Goal: Information Seeking & Learning: Learn about a topic

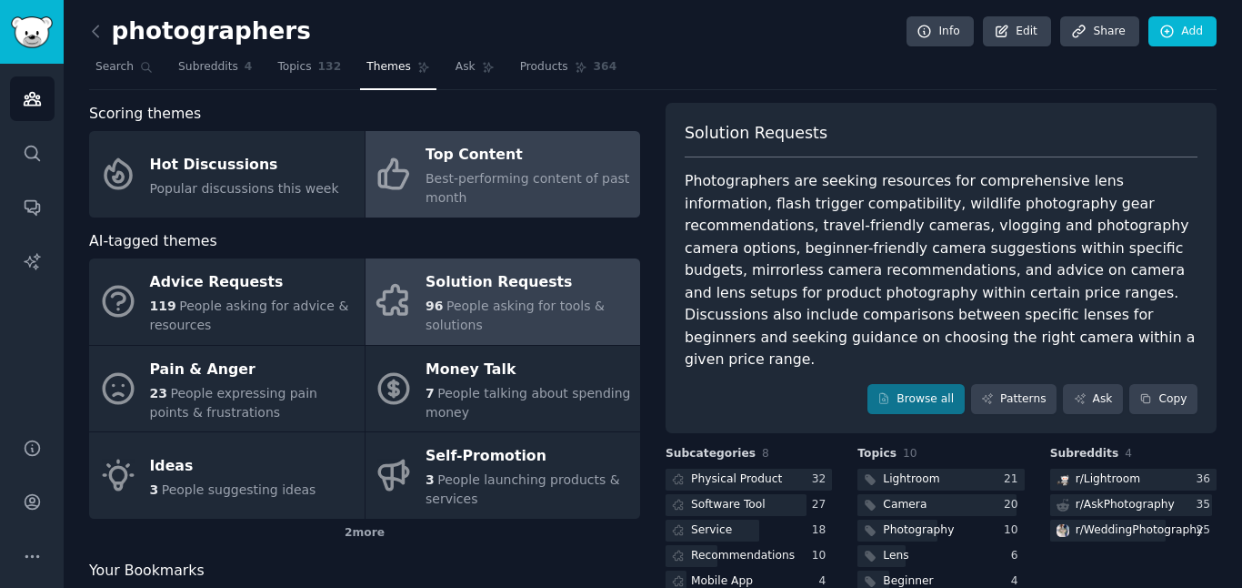
click at [440, 167] on div "Top Content" at bounding box center [529, 155] width 206 height 29
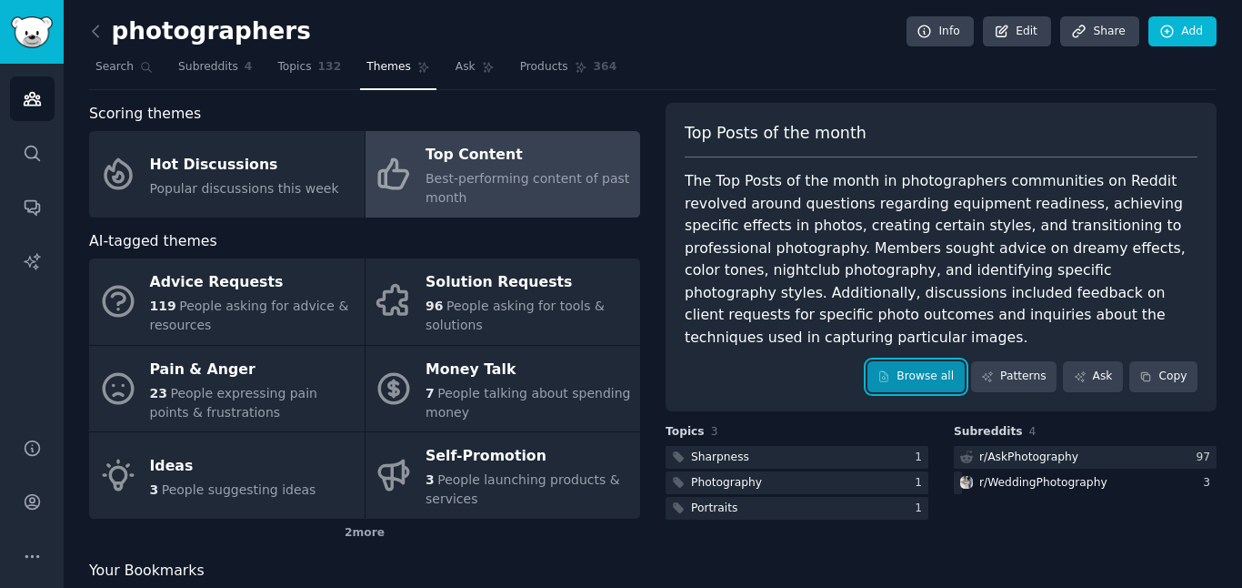
click at [940, 361] on link "Browse all" at bounding box center [916, 376] width 97 height 31
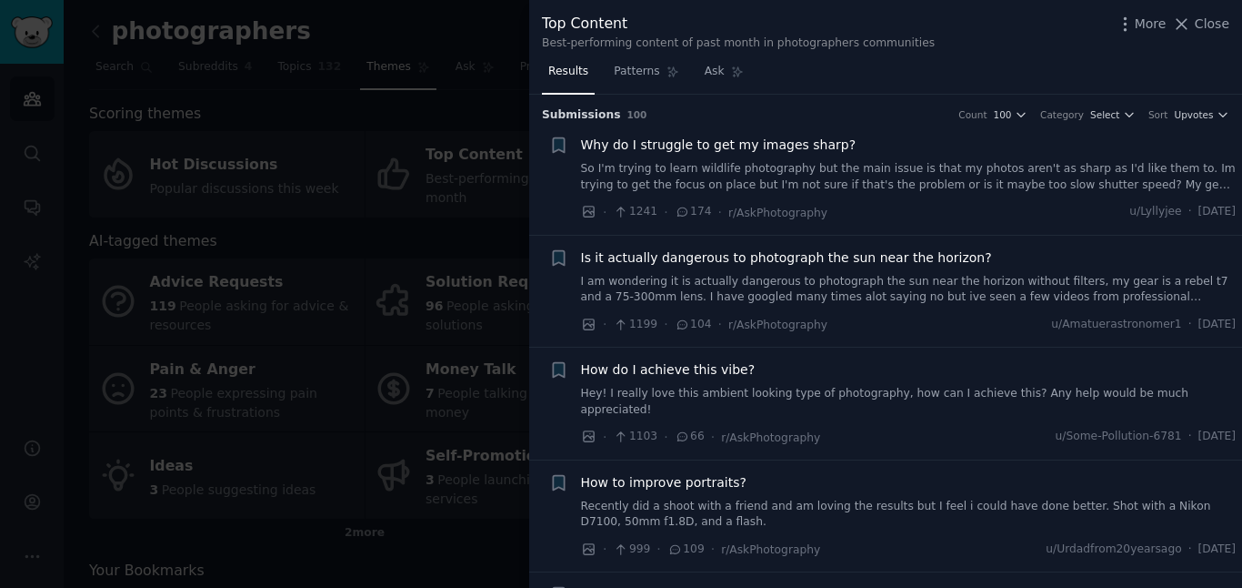
click at [832, 153] on span "Why do I struggle to get my images sharp?" at bounding box center [719, 145] width 276 height 19
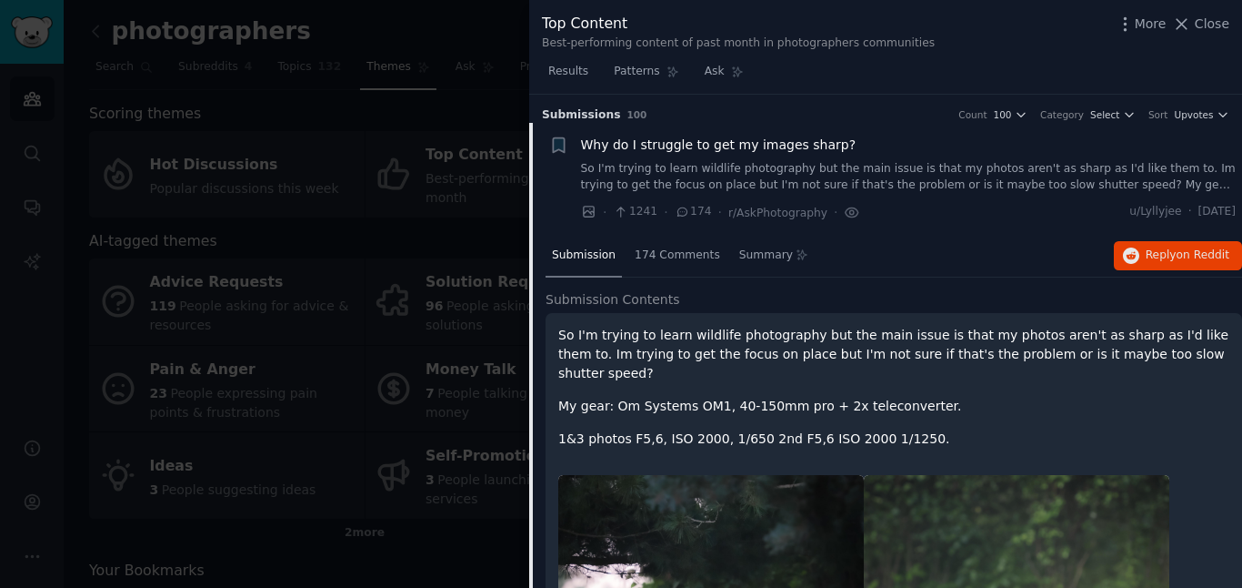
scroll to position [29, 0]
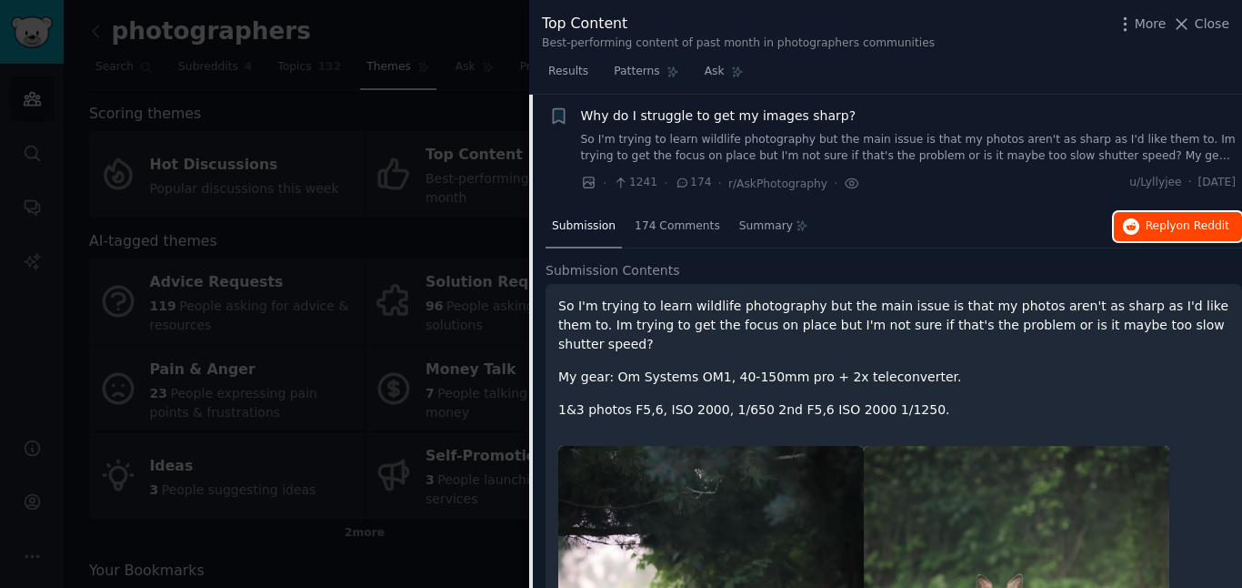
click at [1147, 225] on span "Reply on Reddit" at bounding box center [1188, 226] width 84 height 16
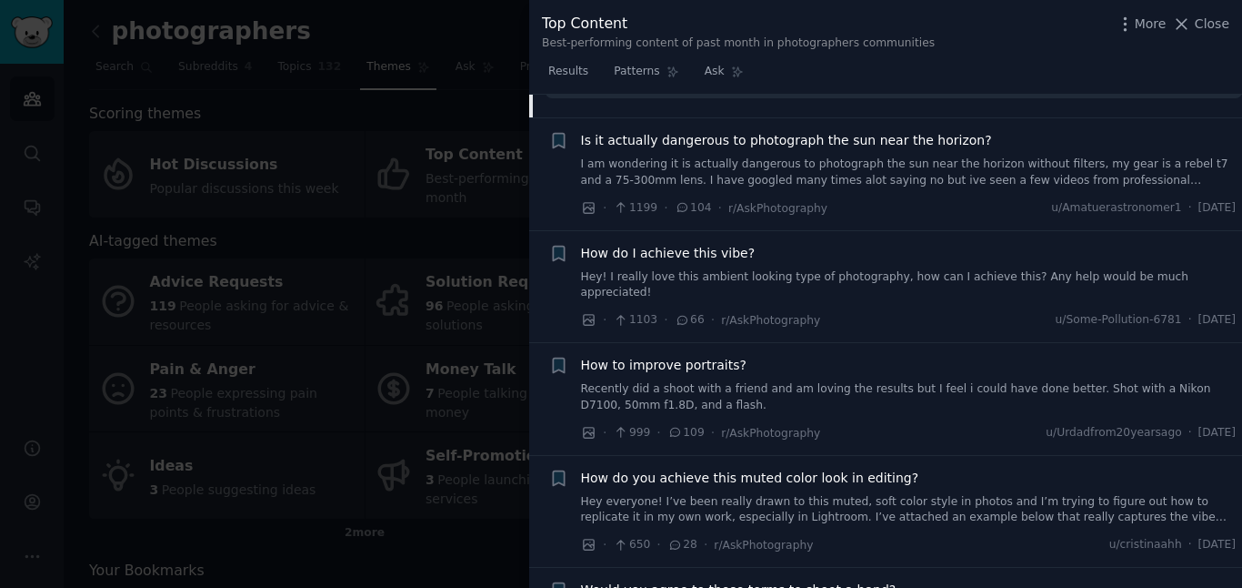
scroll to position [1050, 0]
click at [816, 246] on div "How do I achieve this vibe? Hey! I really love this ambient looking type of pho…" at bounding box center [909, 272] width 656 height 57
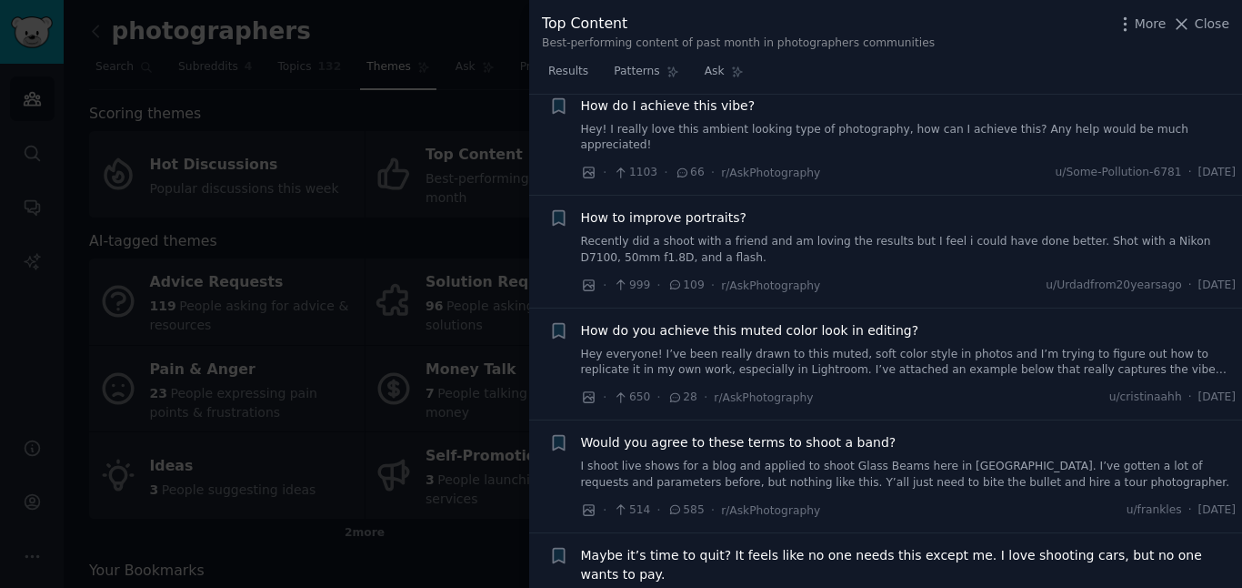
scroll to position [1259, 0]
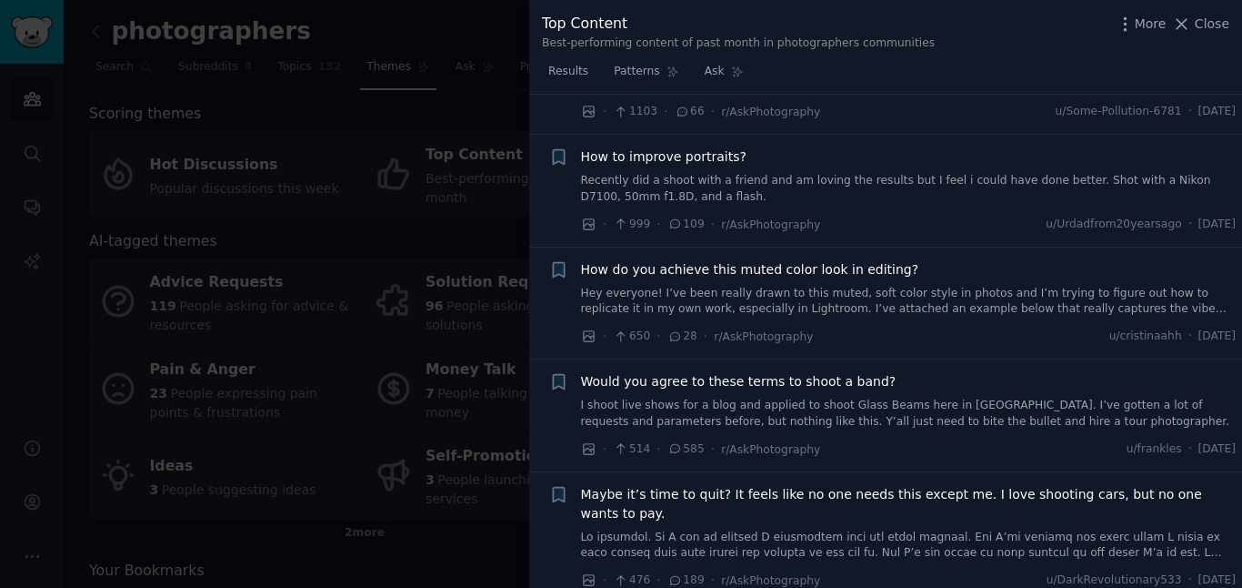
click at [808, 372] on div "Would you agree to these terms to shoot a band? I shoot live shows for a blog a…" at bounding box center [909, 400] width 656 height 57
click at [875, 397] on link "I shoot live shows for a blog and applied to shoot Glass Beams here in [GEOGRAP…" at bounding box center [909, 413] width 656 height 32
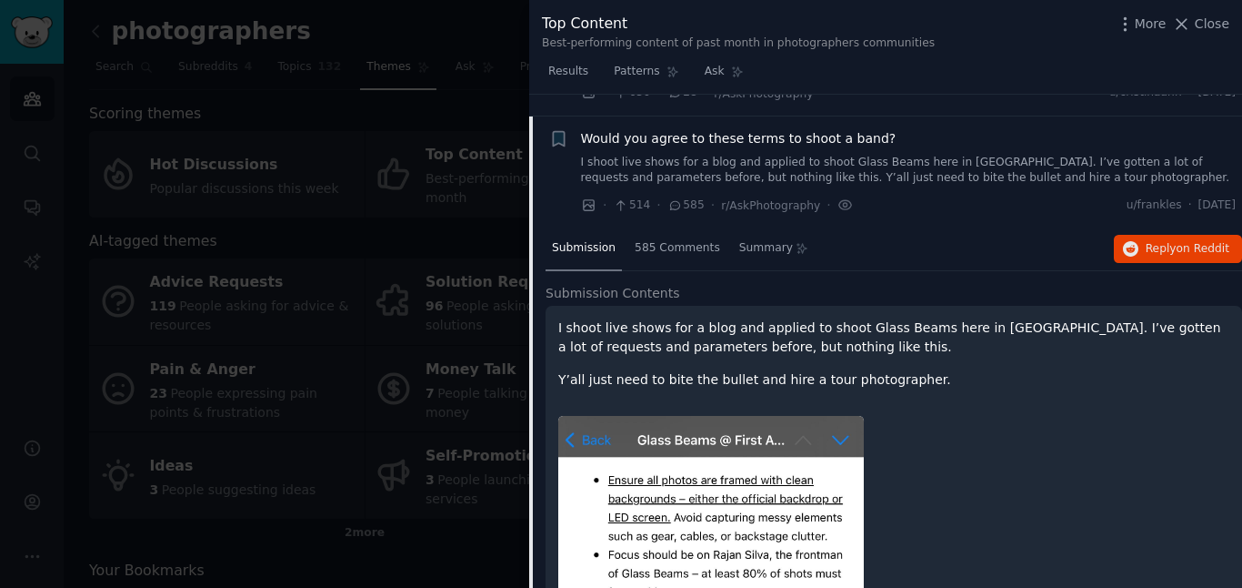
scroll to position [575, 0]
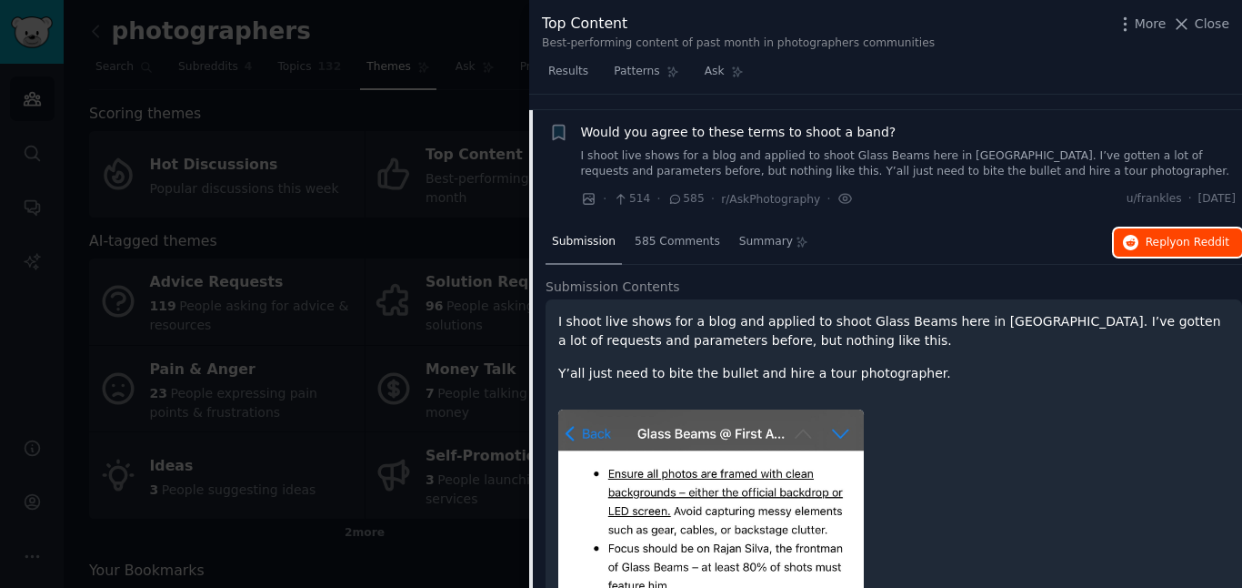
click at [1146, 235] on span "Reply on Reddit" at bounding box center [1188, 243] width 84 height 16
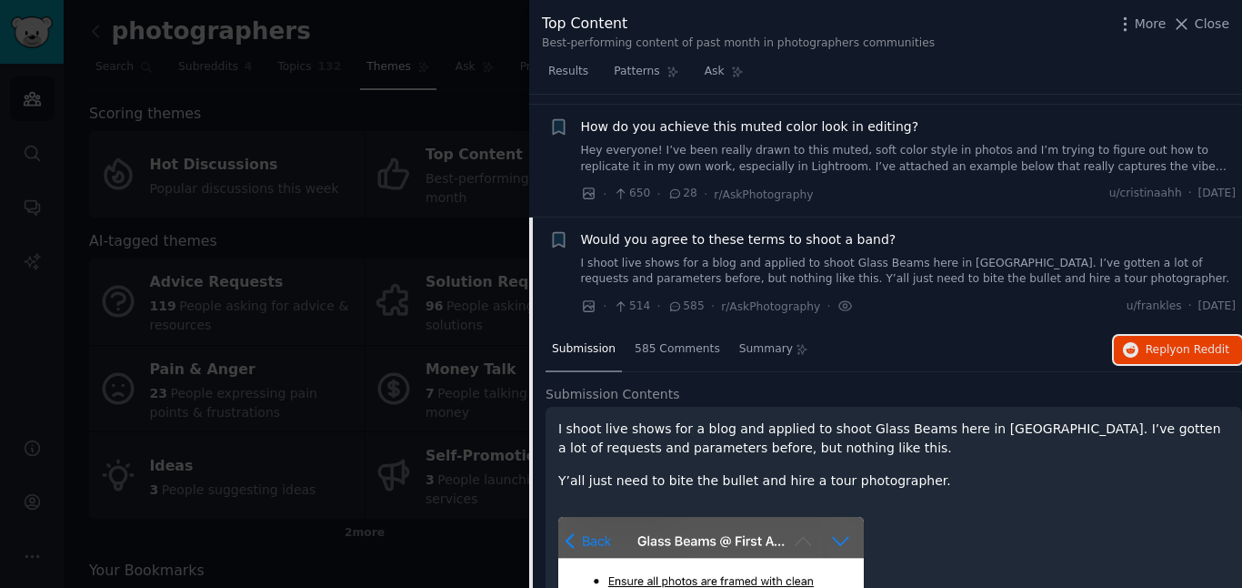
scroll to position [0, 0]
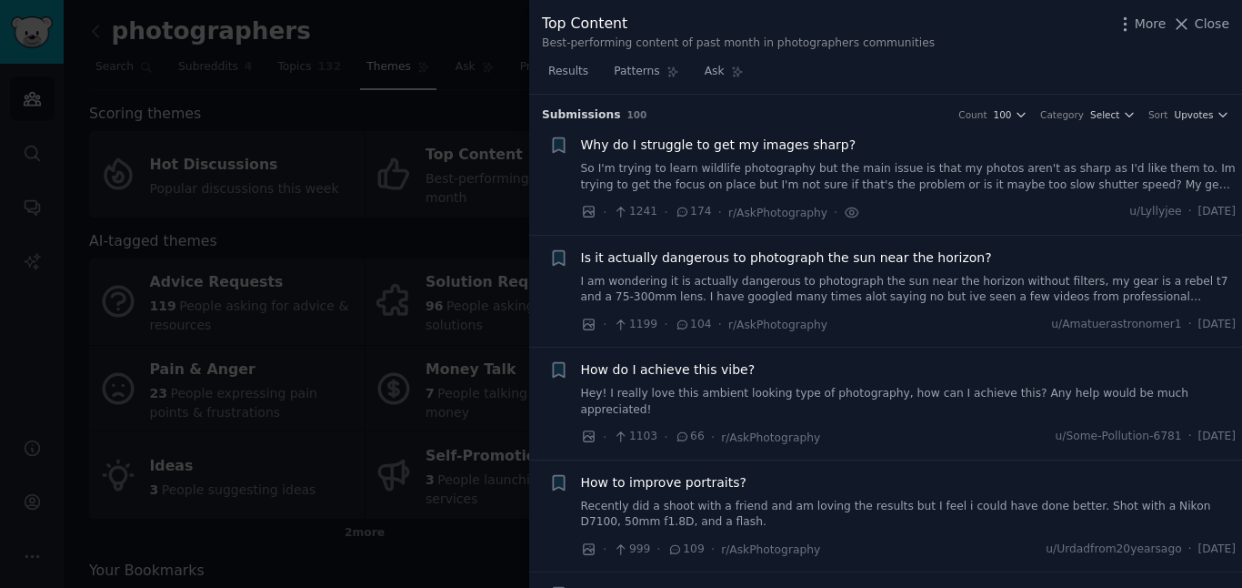
click at [402, 101] on div at bounding box center [621, 294] width 1242 height 588
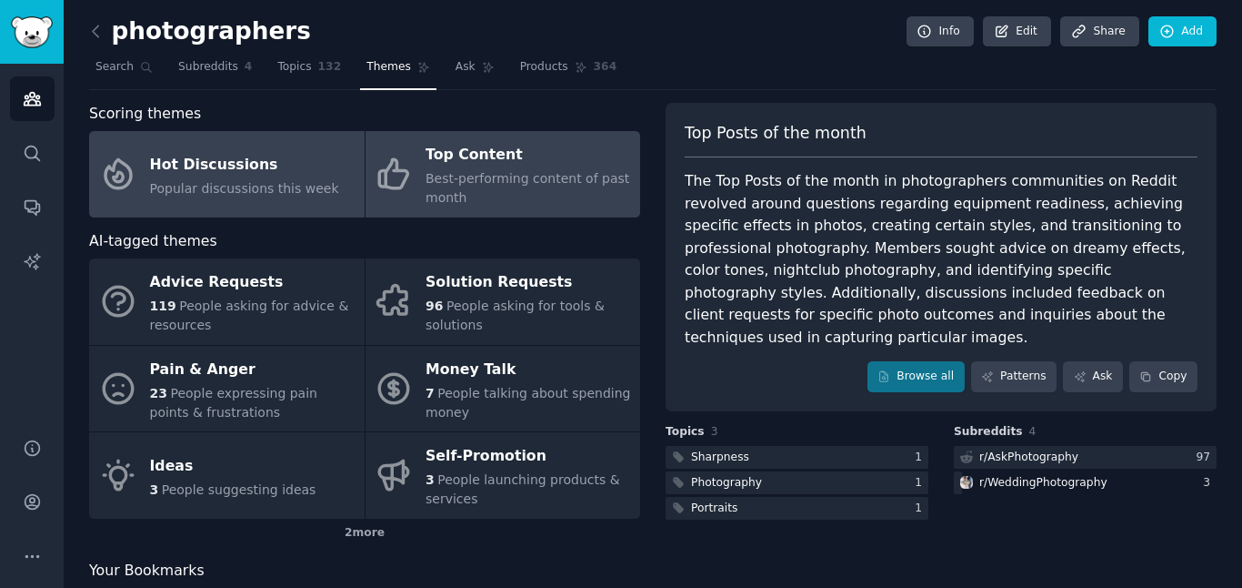
click at [295, 187] on span "Popular discussions this week" at bounding box center [244, 188] width 189 height 15
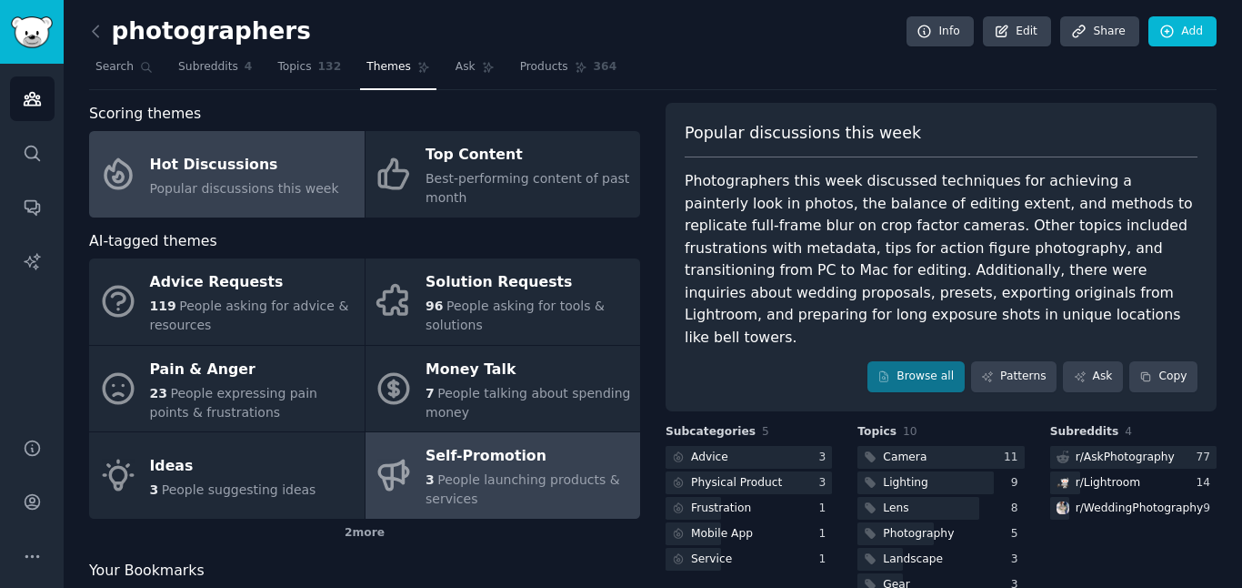
click at [523, 495] on div "3 People launching products & services" at bounding box center [529, 489] width 206 height 38
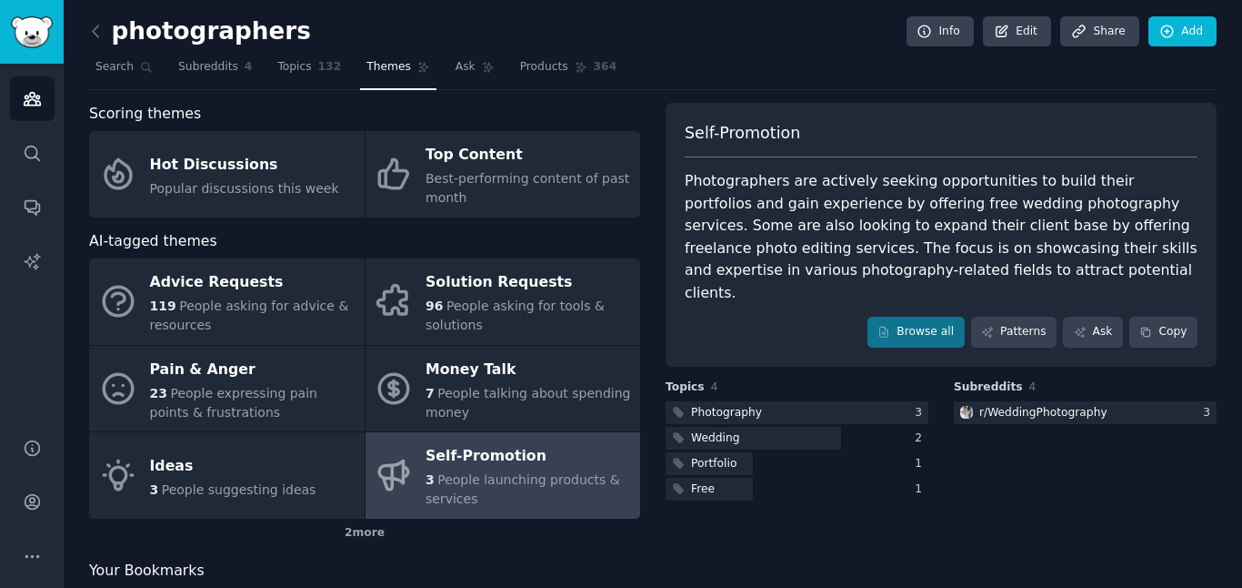
scroll to position [55, 0]
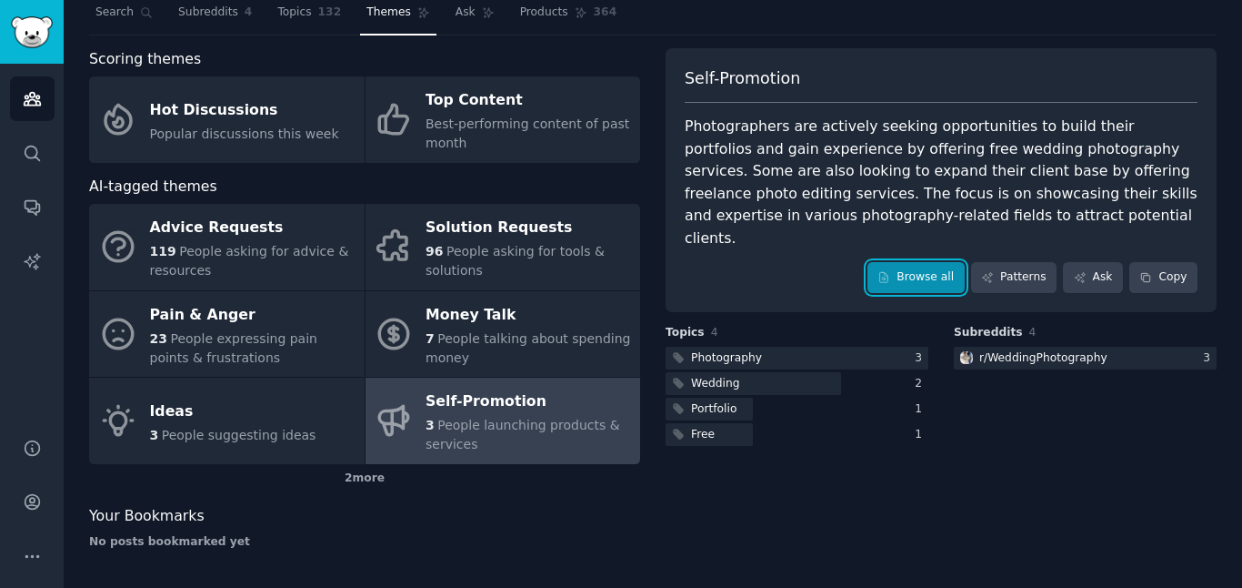
click at [940, 262] on link "Browse all" at bounding box center [916, 277] width 97 height 31
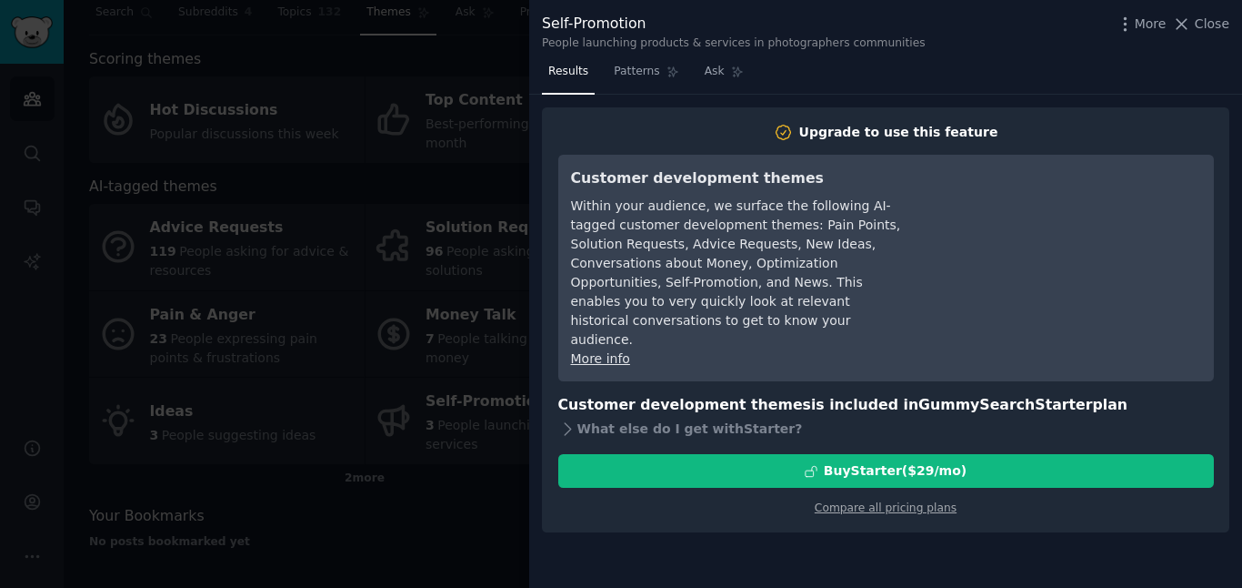
click at [397, 150] on div at bounding box center [621, 294] width 1242 height 588
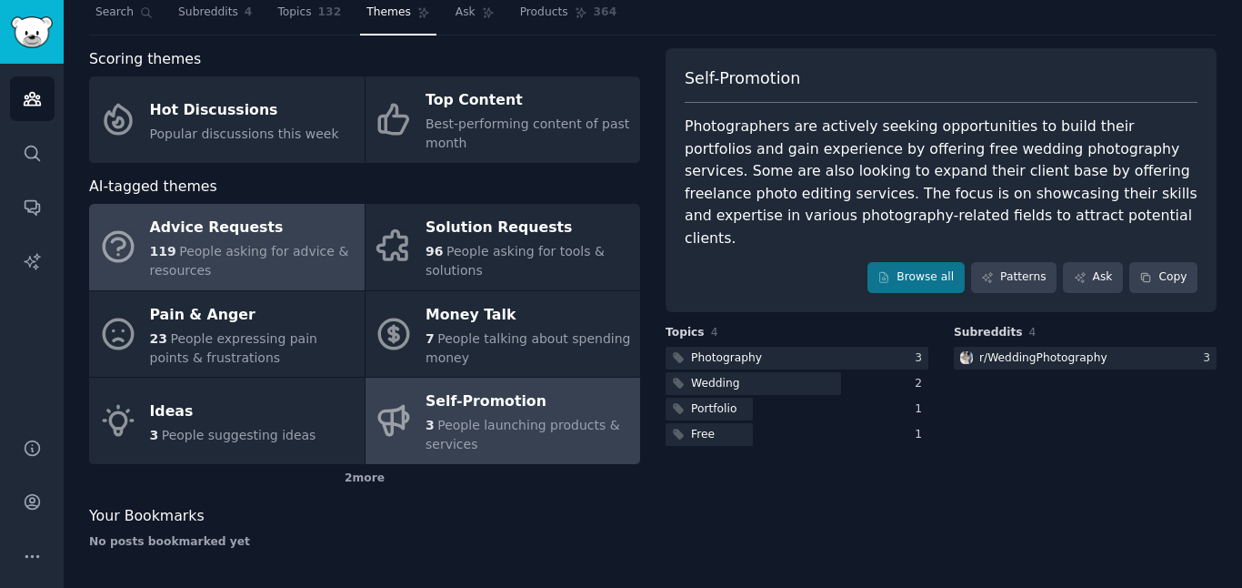
click at [263, 237] on div "Advice Requests" at bounding box center [253, 228] width 206 height 29
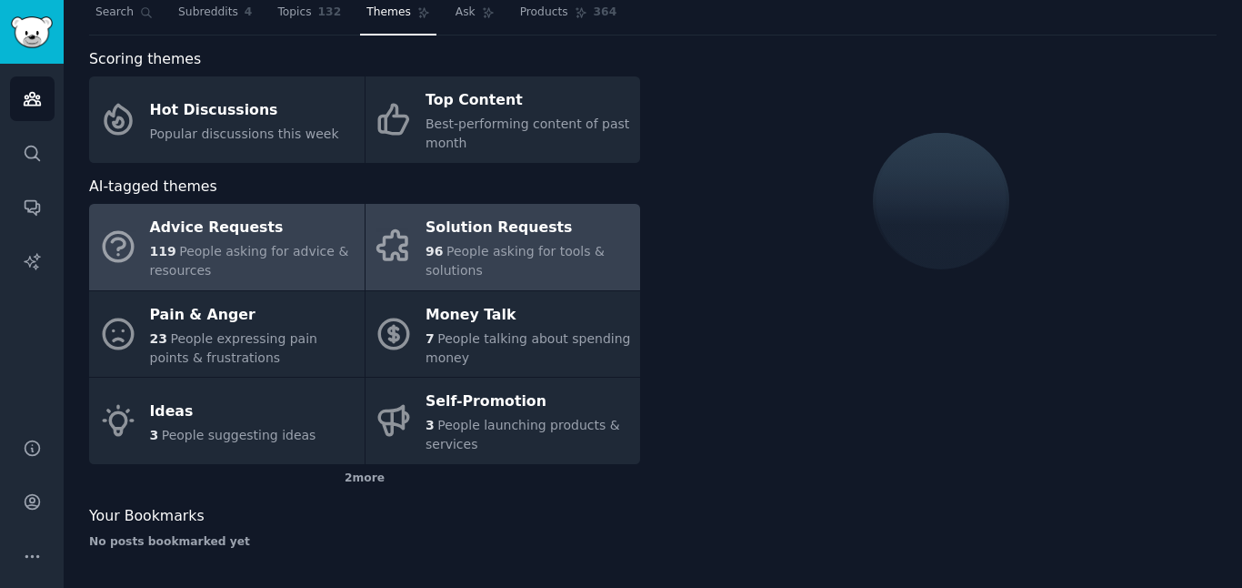
click at [482, 254] on span "People asking for tools & solutions" at bounding box center [515, 261] width 179 height 34
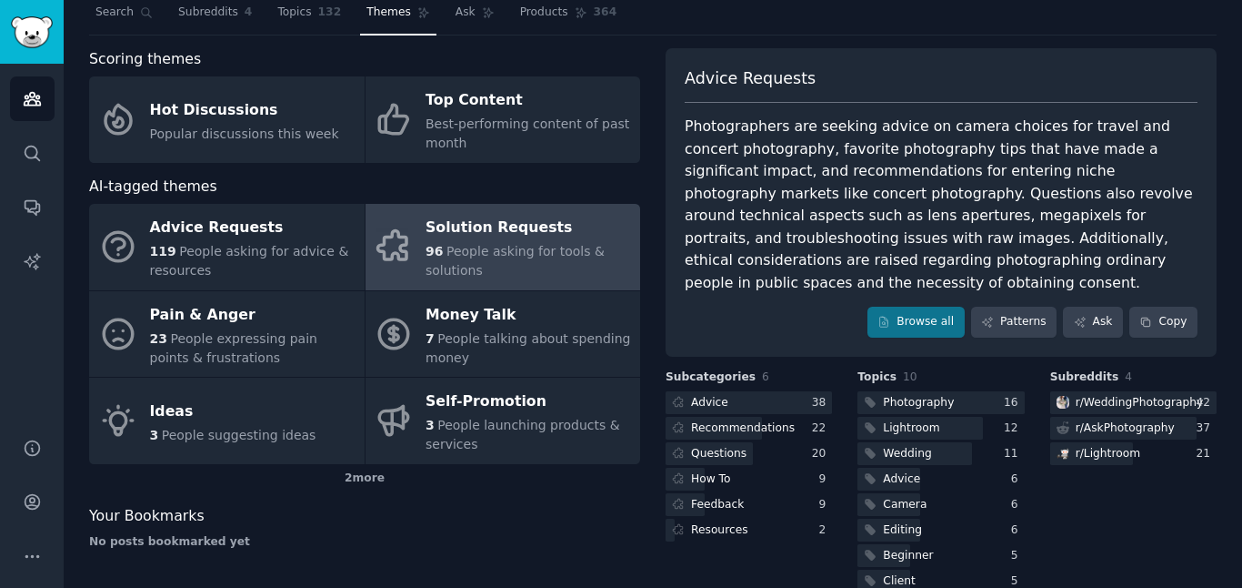
click at [922, 346] on div "Advice Requests Photographers are seeking advice on camera choices for travel a…" at bounding box center [941, 202] width 551 height 308
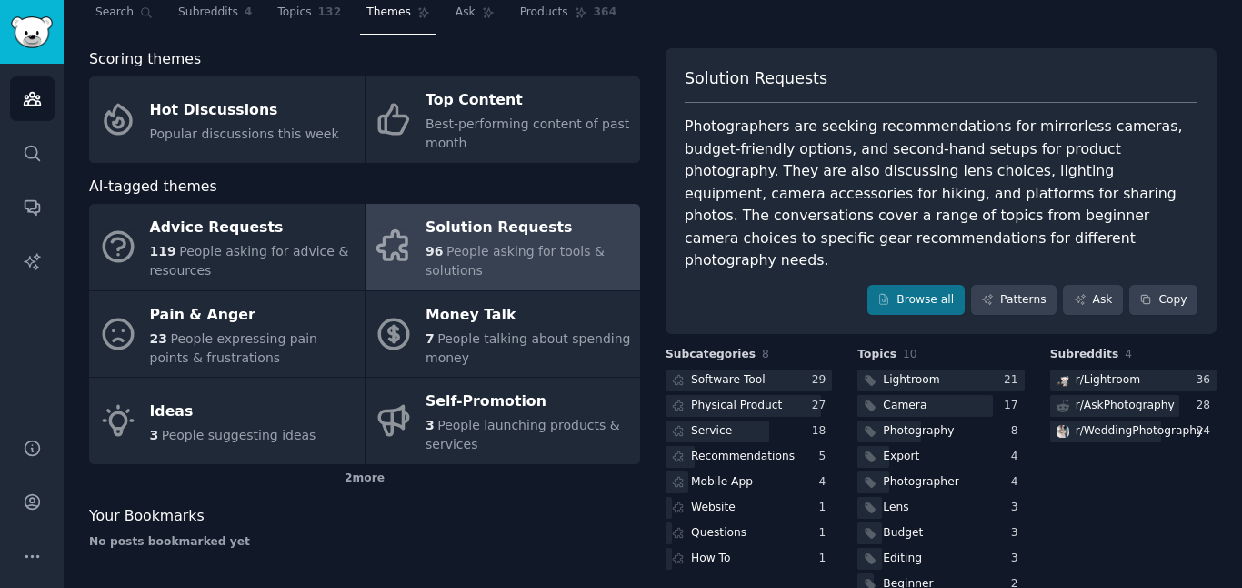
click at [917, 347] on div "Solution Requests Photographers are seeking recommendations for mirrorless came…" at bounding box center [941, 485] width 551 height 277
click at [910, 285] on link "Browse all" at bounding box center [916, 300] width 97 height 31
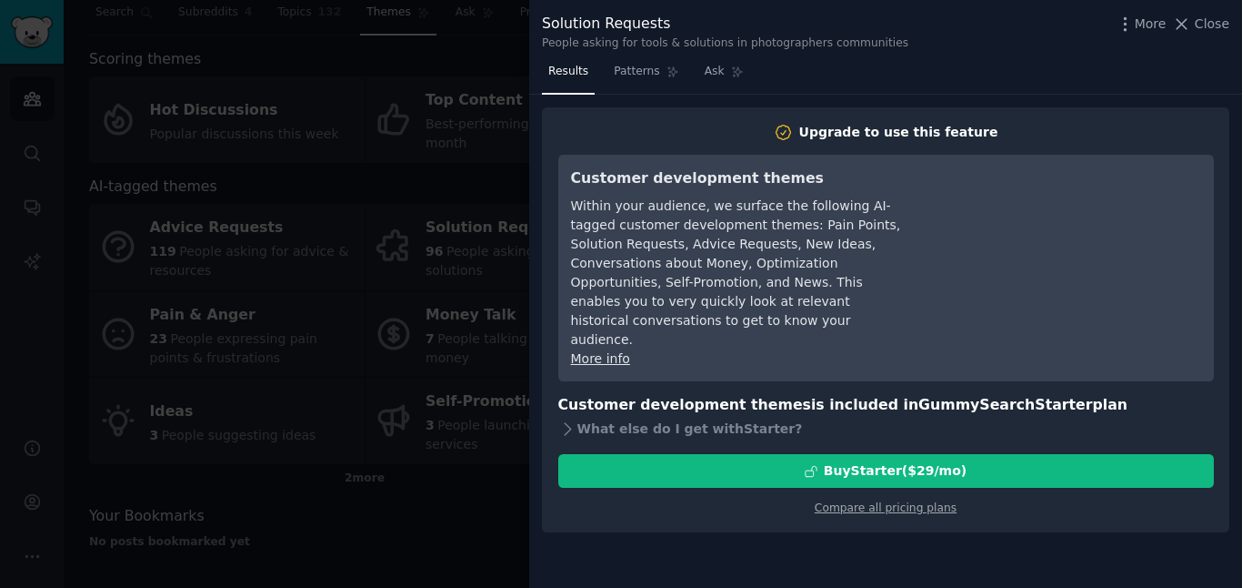
click at [201, 194] on div at bounding box center [621, 294] width 1242 height 588
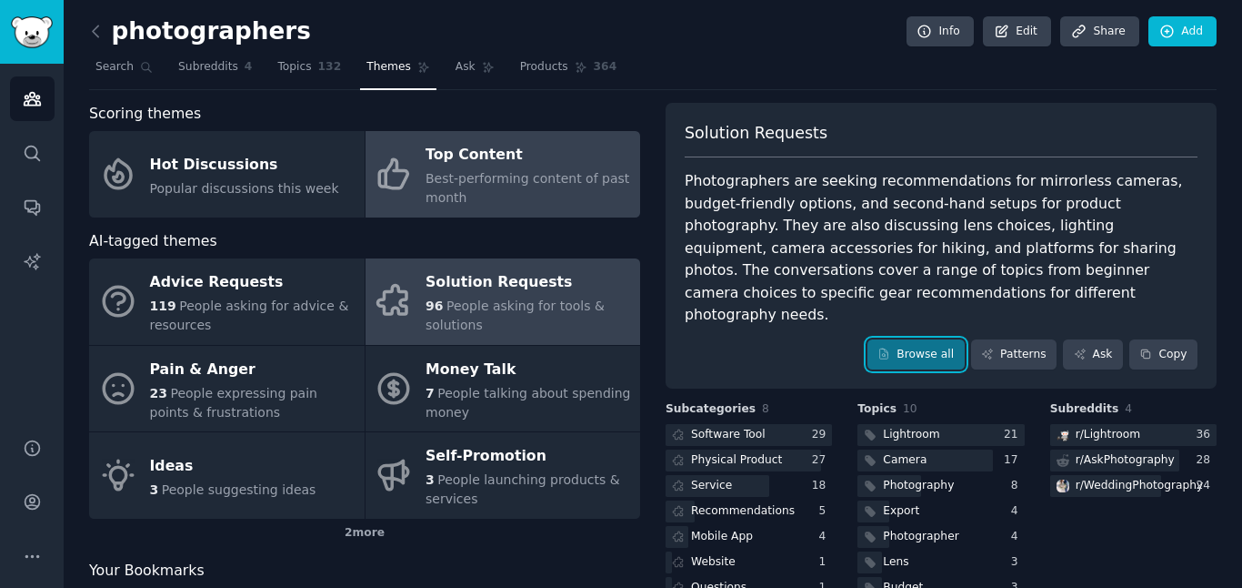
scroll to position [1, 0]
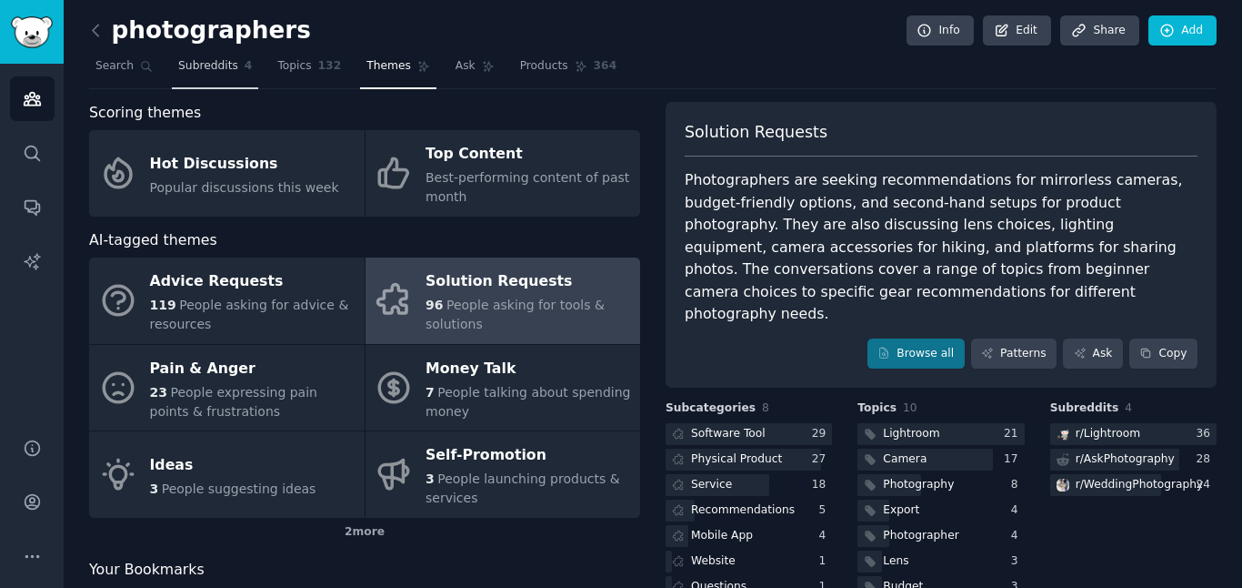
click at [211, 75] on link "Subreddits 4" at bounding box center [215, 70] width 86 height 37
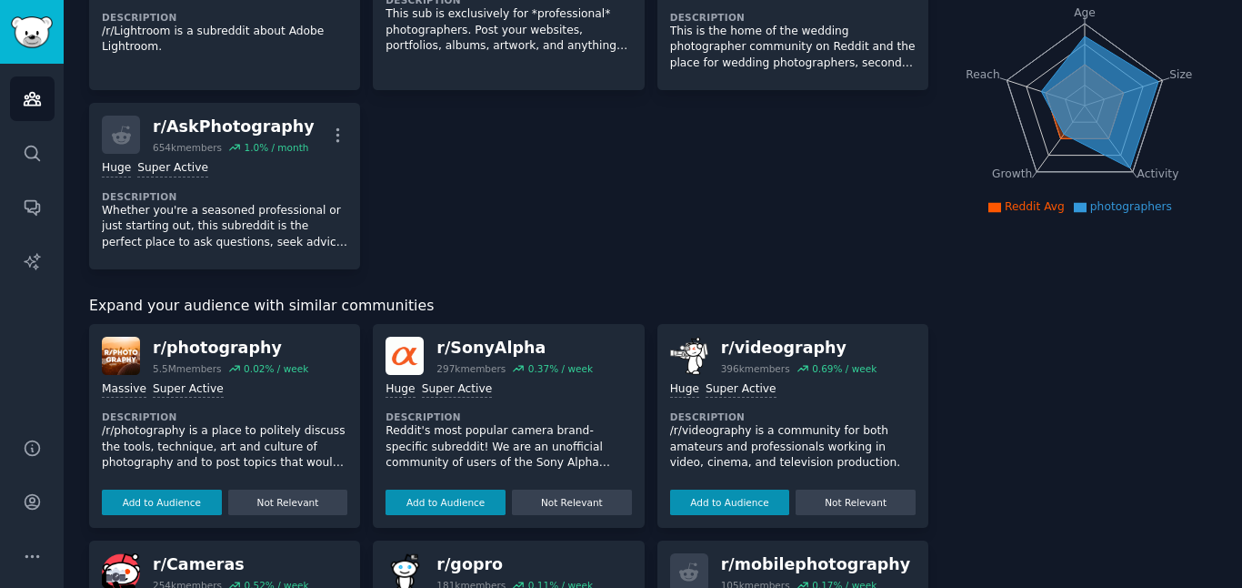
scroll to position [231, 0]
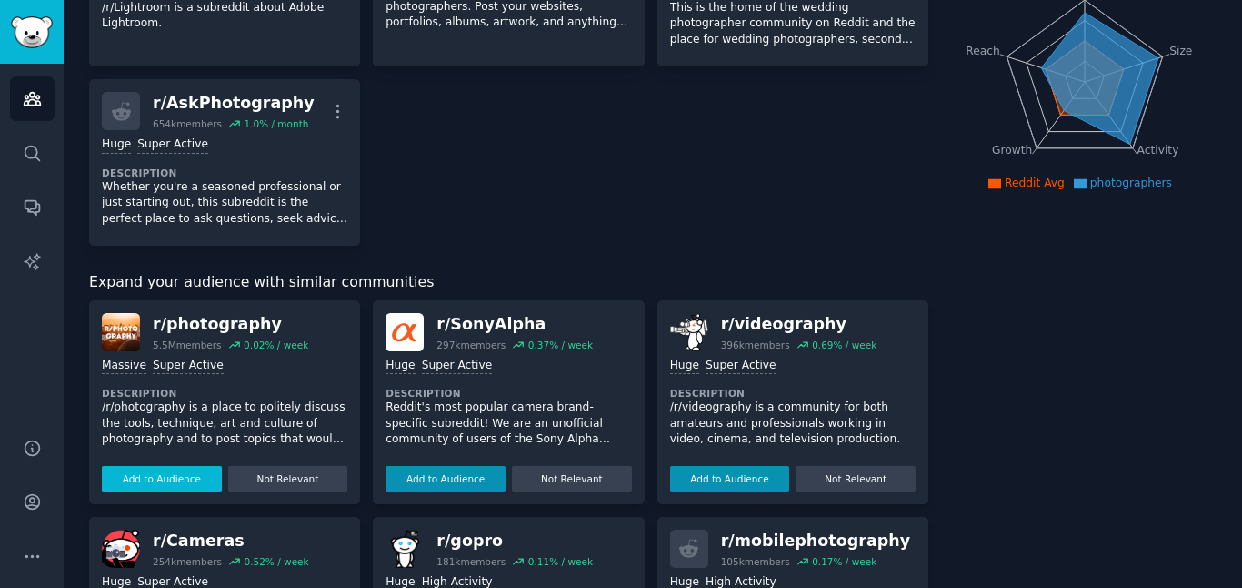
click at [145, 483] on button "Add to Audience" at bounding box center [162, 478] width 120 height 25
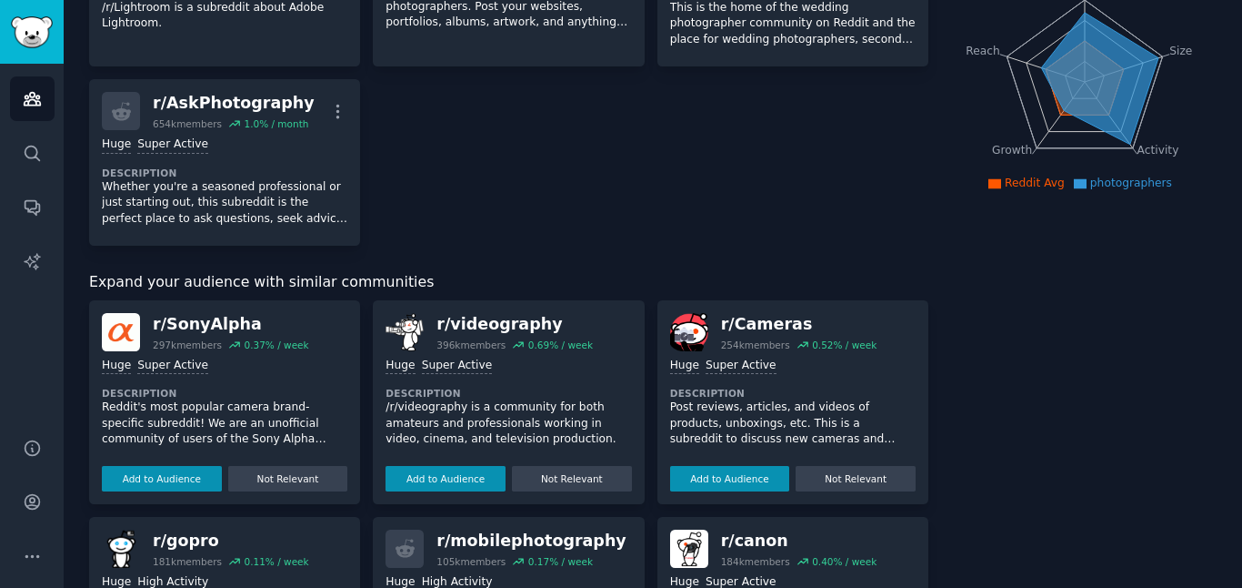
scroll to position [0, 0]
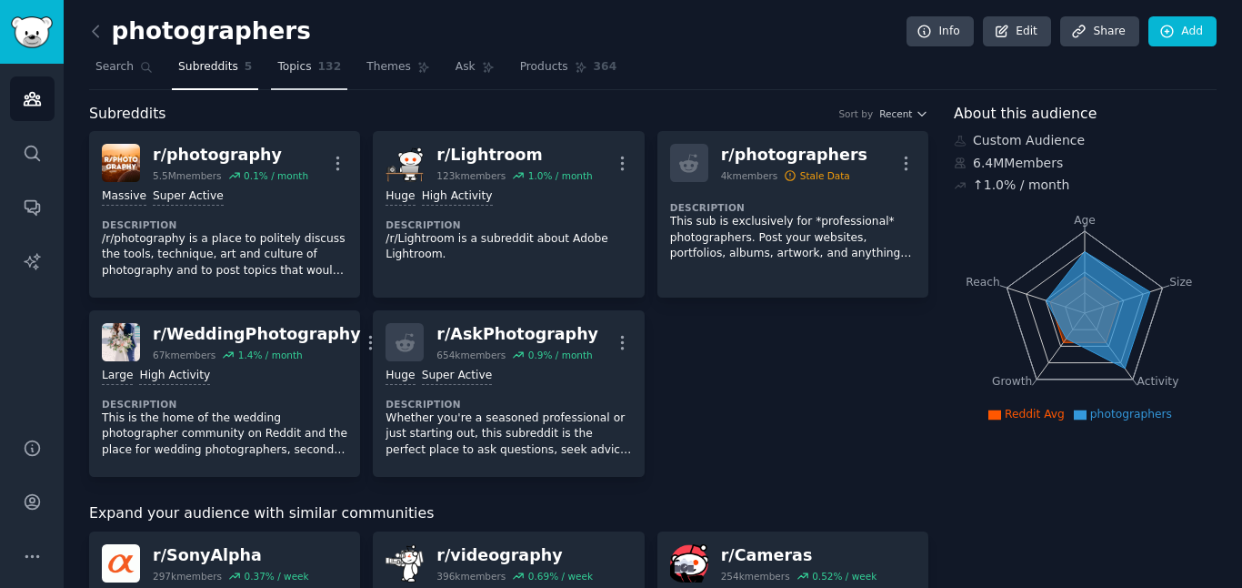
click at [296, 69] on span "Topics" at bounding box center [294, 67] width 34 height 16
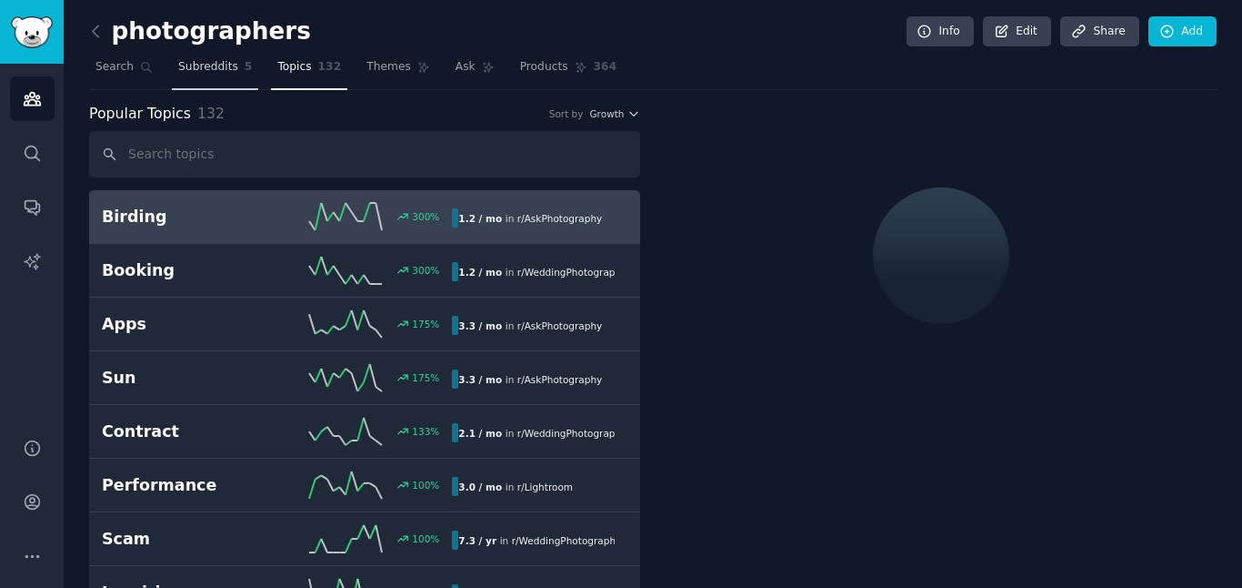
click at [226, 81] on link "Subreddits 5" at bounding box center [215, 71] width 86 height 37
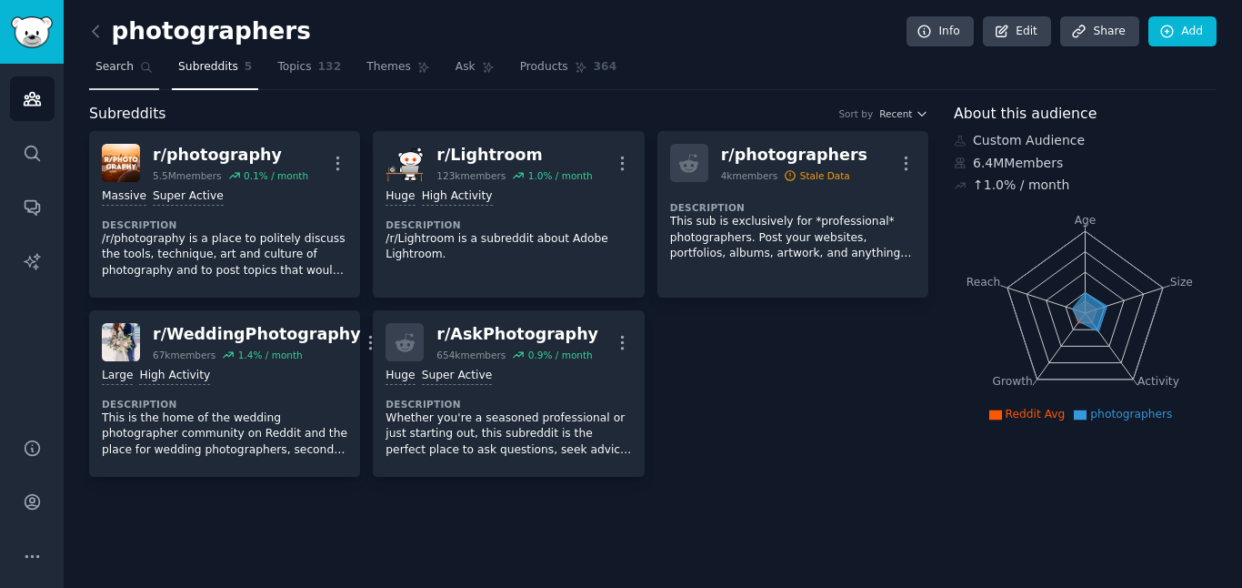
click at [126, 71] on span "Search" at bounding box center [114, 67] width 38 height 16
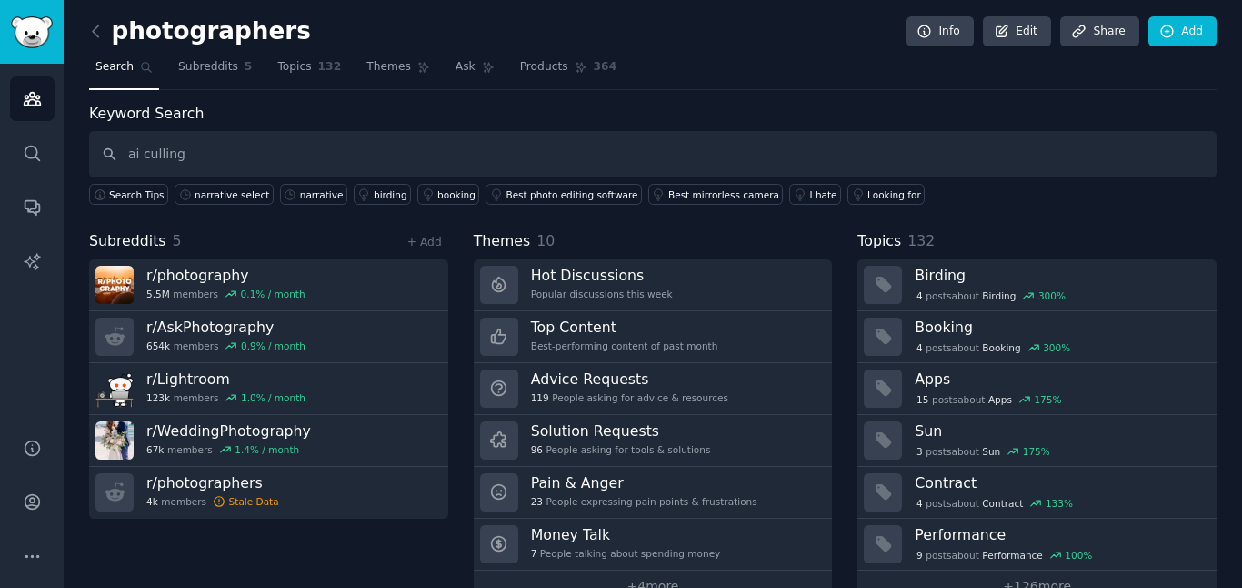
type input "ai culling"
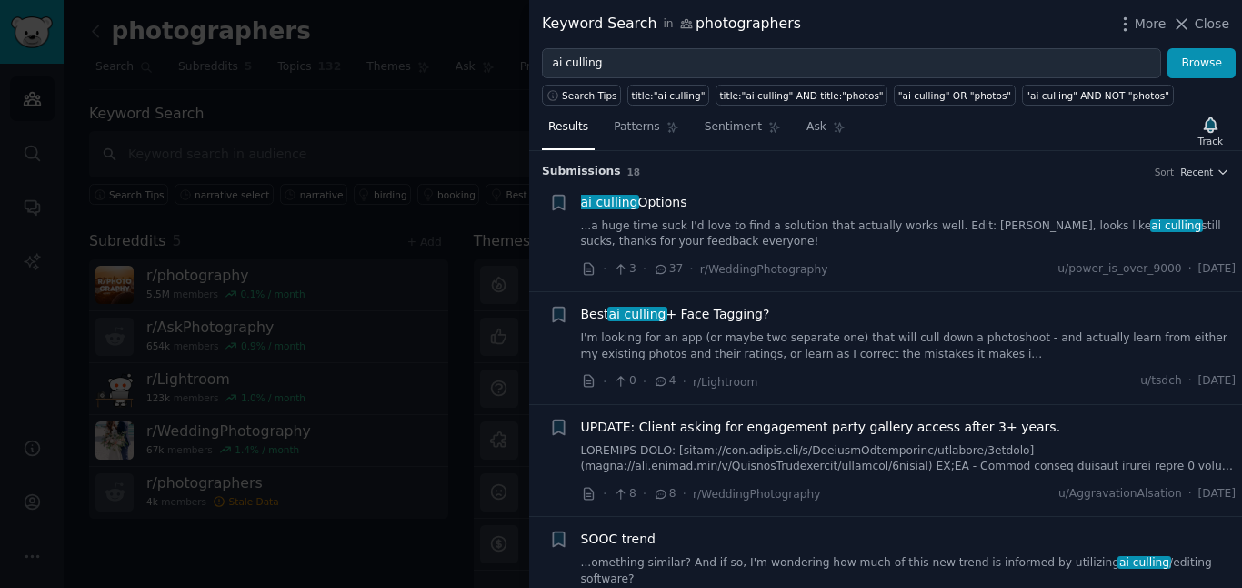
click at [855, 226] on link "...a huge time suck I'd love to find a solution that actually works well. Edit:…" at bounding box center [909, 234] width 656 height 32
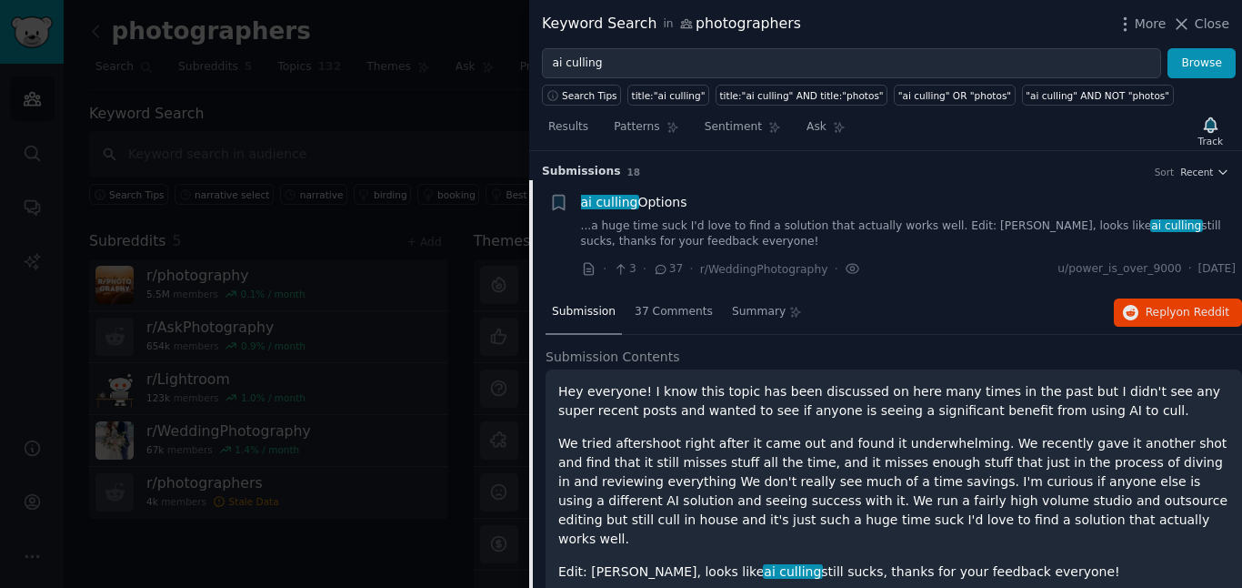
scroll to position [29, 0]
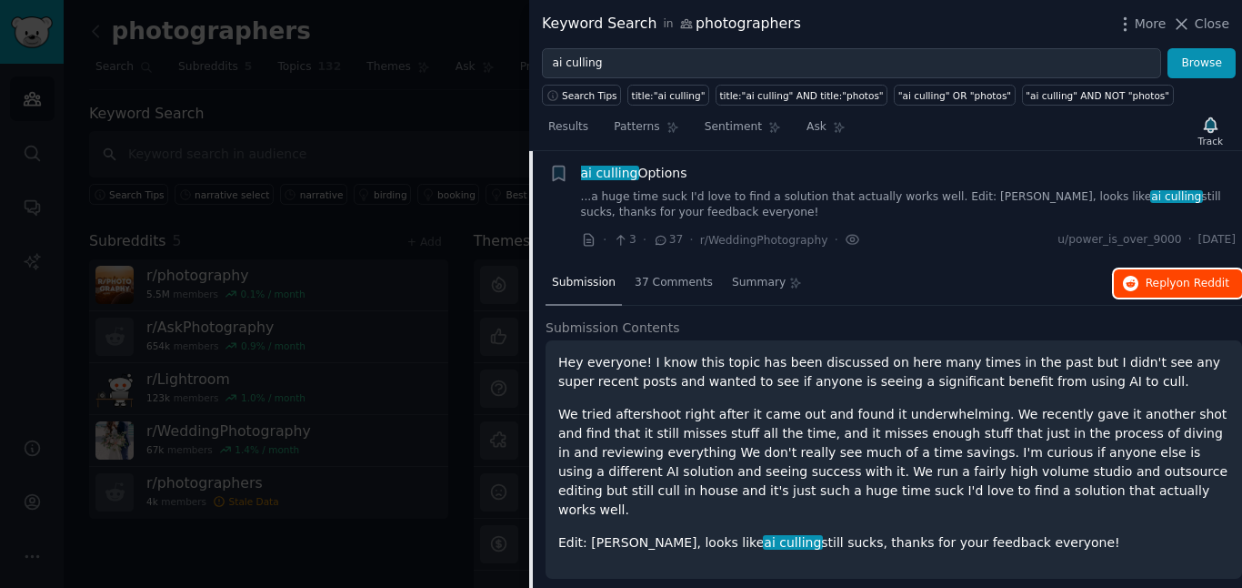
click at [1150, 286] on span "Reply on Reddit" at bounding box center [1188, 284] width 84 height 16
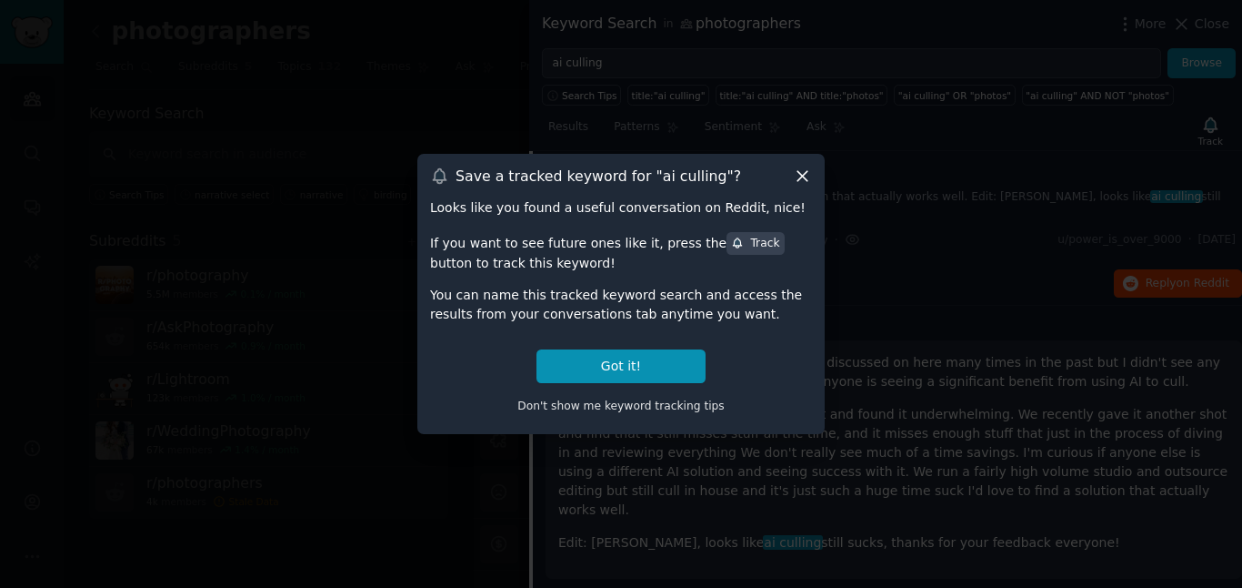
click at [807, 176] on icon at bounding box center [802, 175] width 19 height 19
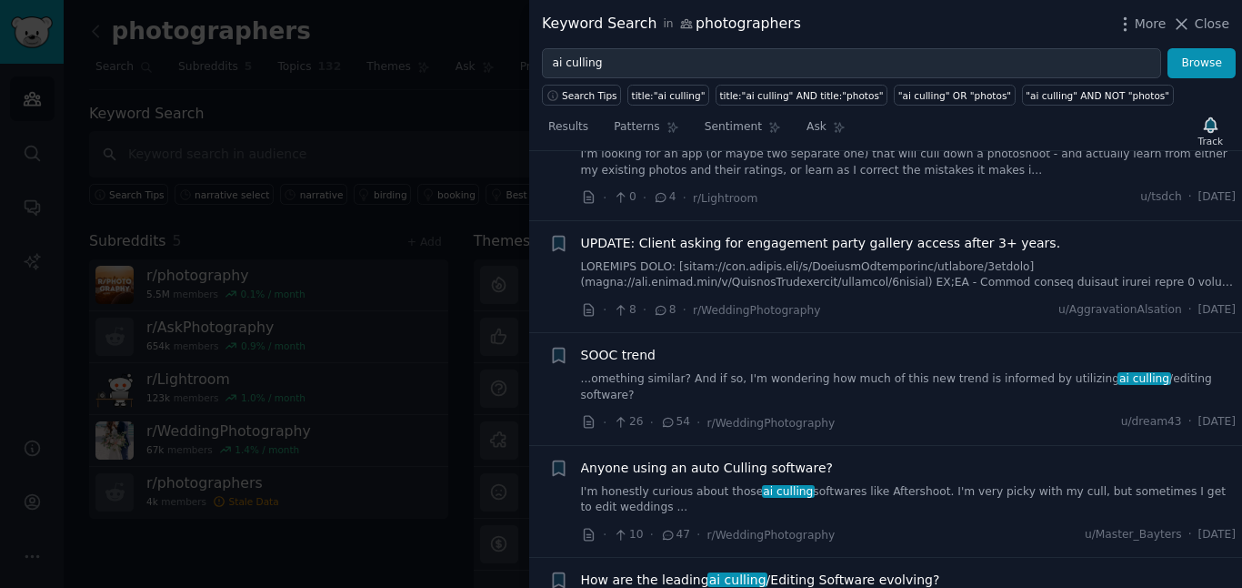
scroll to position [556, 0]
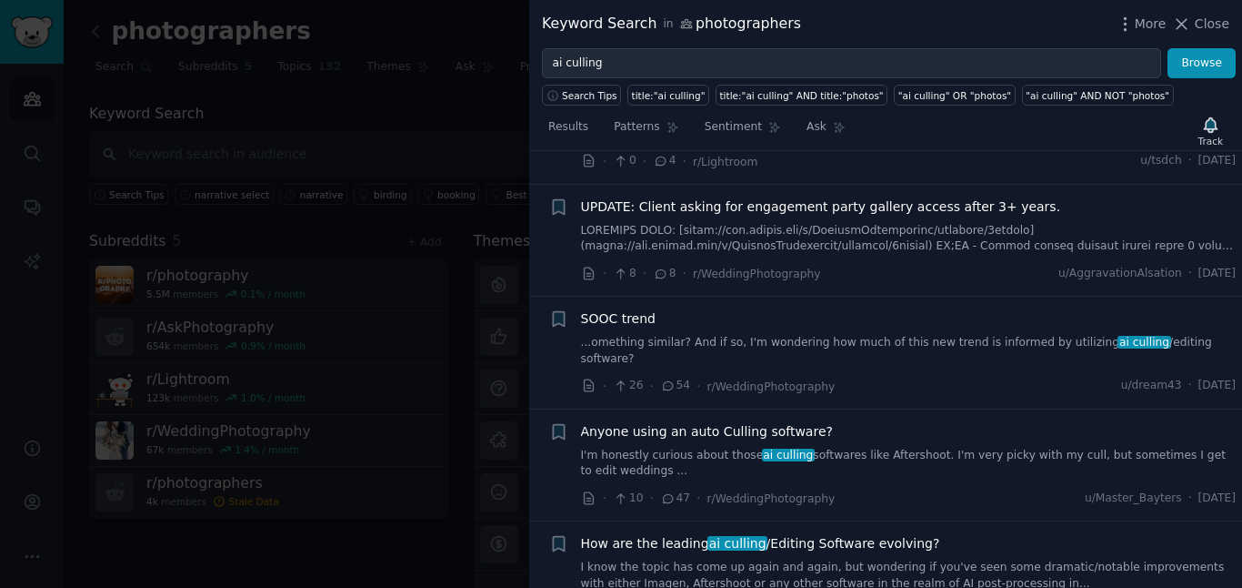
click at [821, 422] on div "Anyone using an auto Culling software?" at bounding box center [909, 431] width 656 height 19
click at [778, 422] on span "Anyone using an auto Culling software?" at bounding box center [707, 431] width 252 height 19
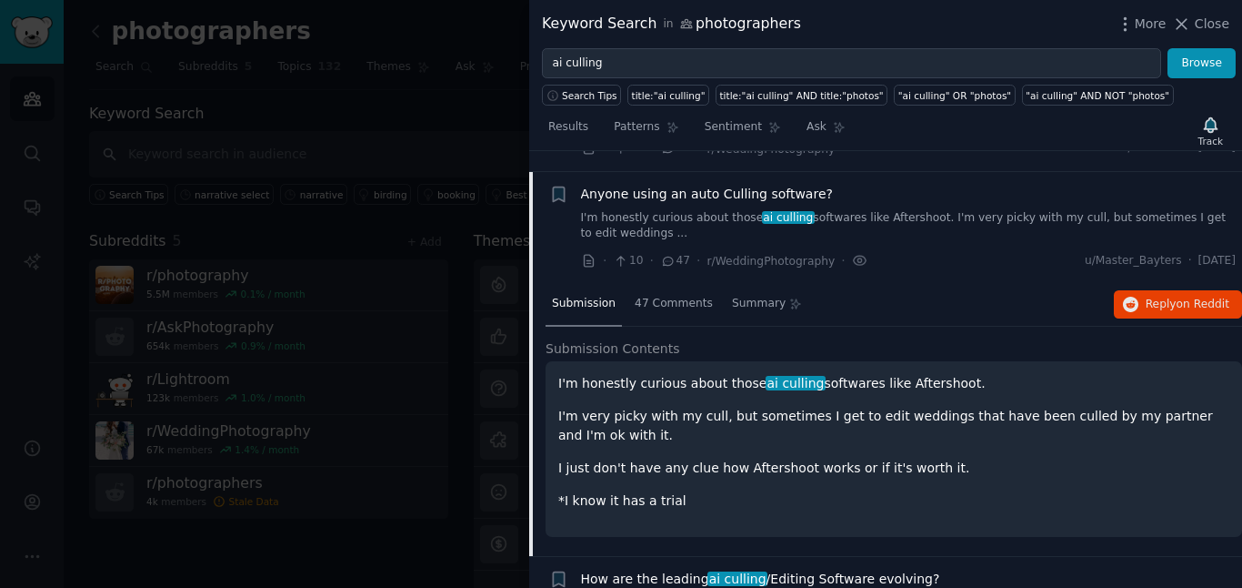
scroll to position [462, 0]
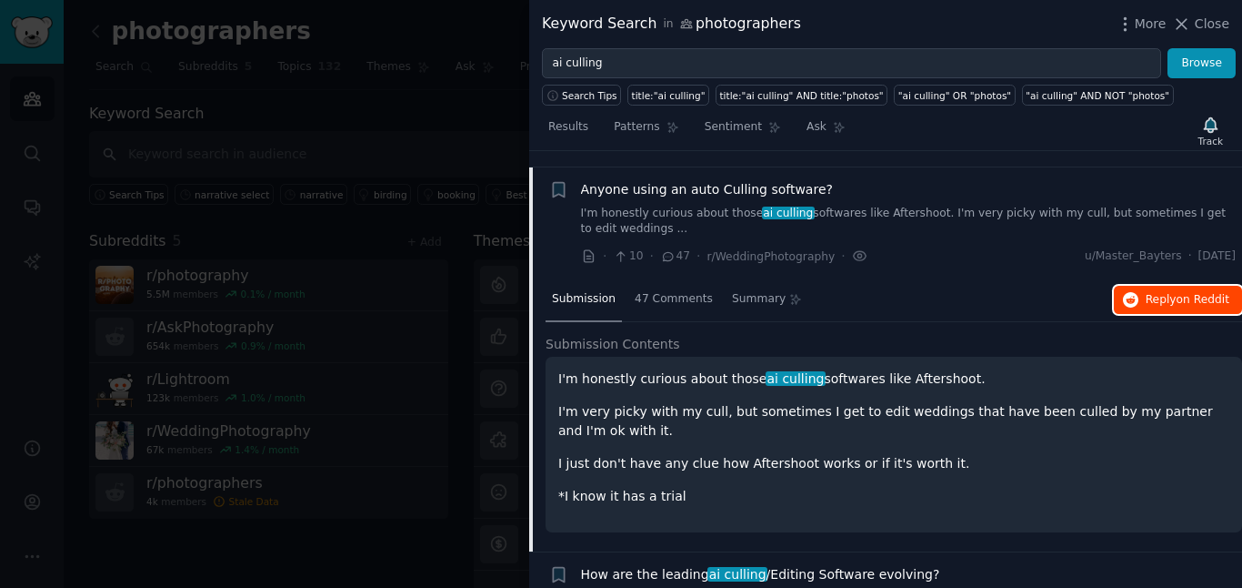
click at [1189, 293] on span "on Reddit" at bounding box center [1203, 299] width 53 height 13
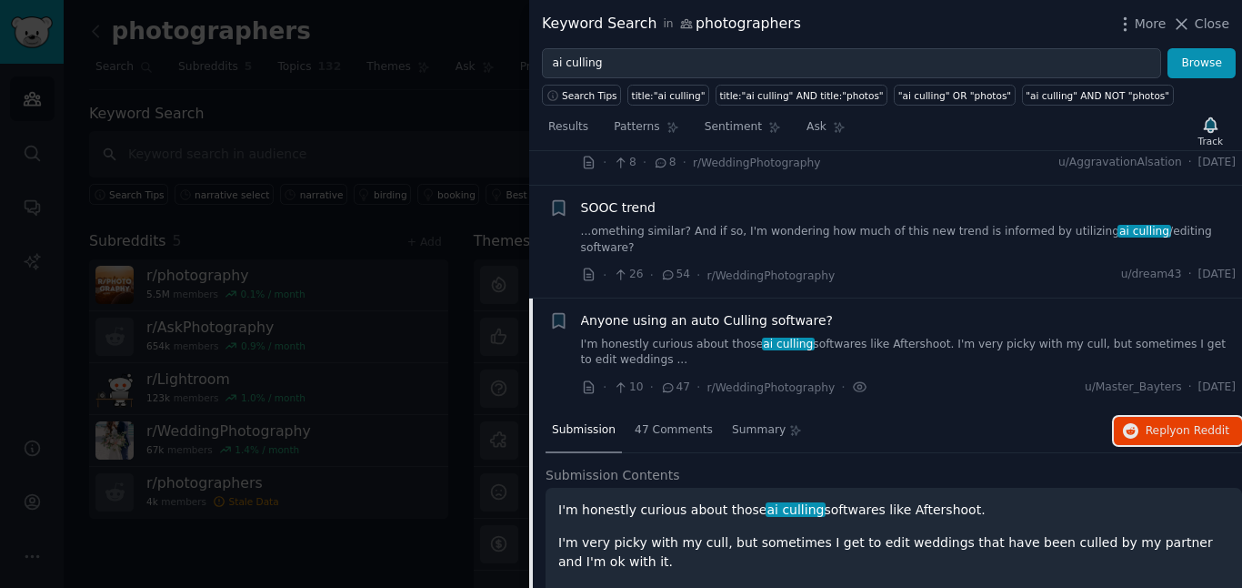
scroll to position [0, 0]
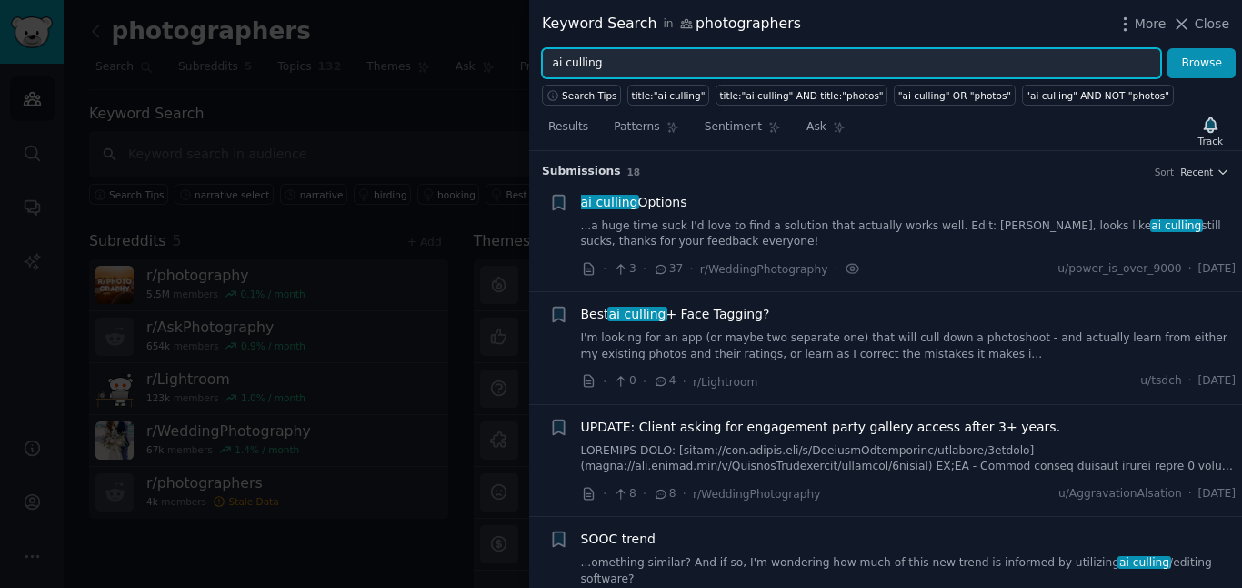
drag, startPoint x: 564, startPoint y: 60, endPoint x: 508, endPoint y: 60, distance: 55.5
click at [508, 60] on div "Keyword Search in photographers More Close ai culling Browse Search Tips title:…" at bounding box center [621, 294] width 1242 height 588
type input "culling"
click at [1168, 48] on button "Browse" at bounding box center [1202, 63] width 68 height 31
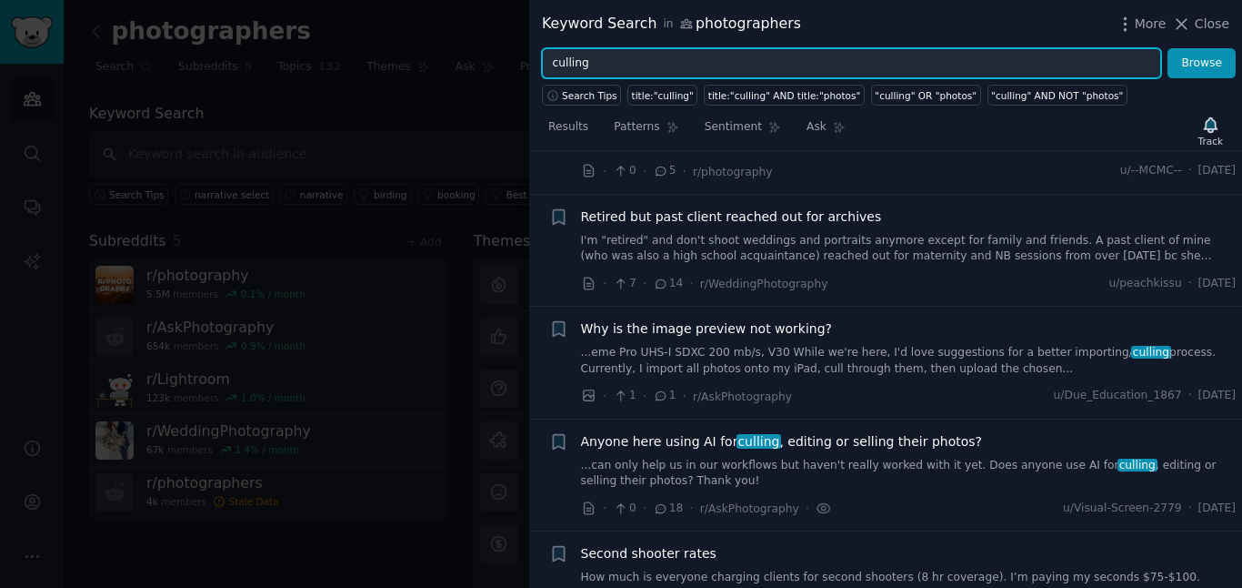
scroll to position [437, 0]
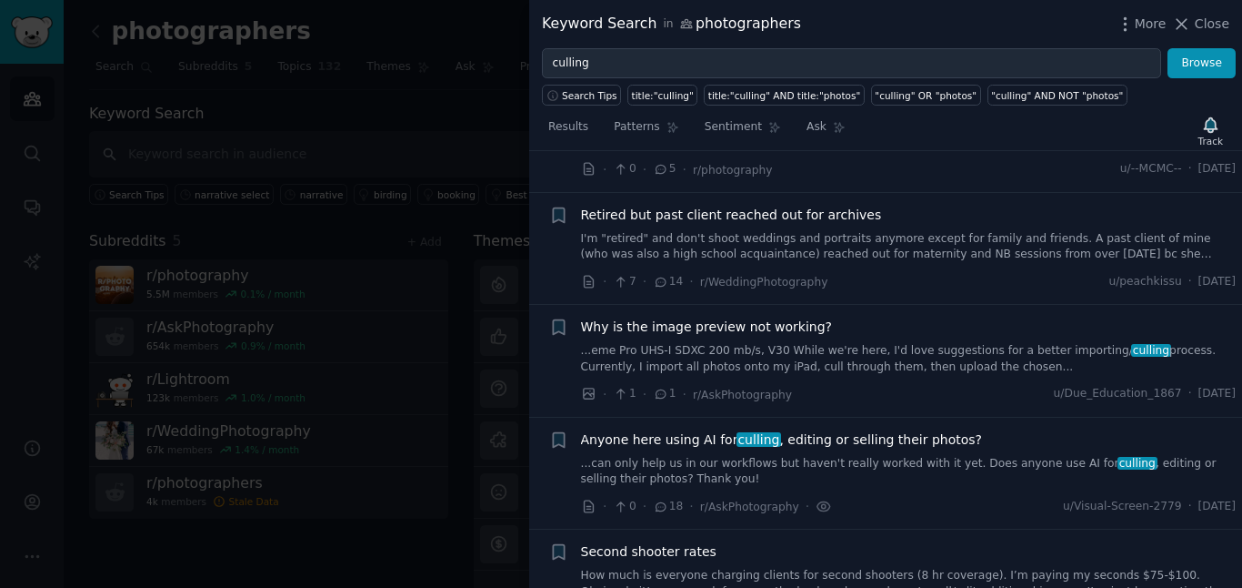
click at [911, 441] on span "Anyone here using AI for culling , editing or selling their photos?" at bounding box center [782, 439] width 402 height 19
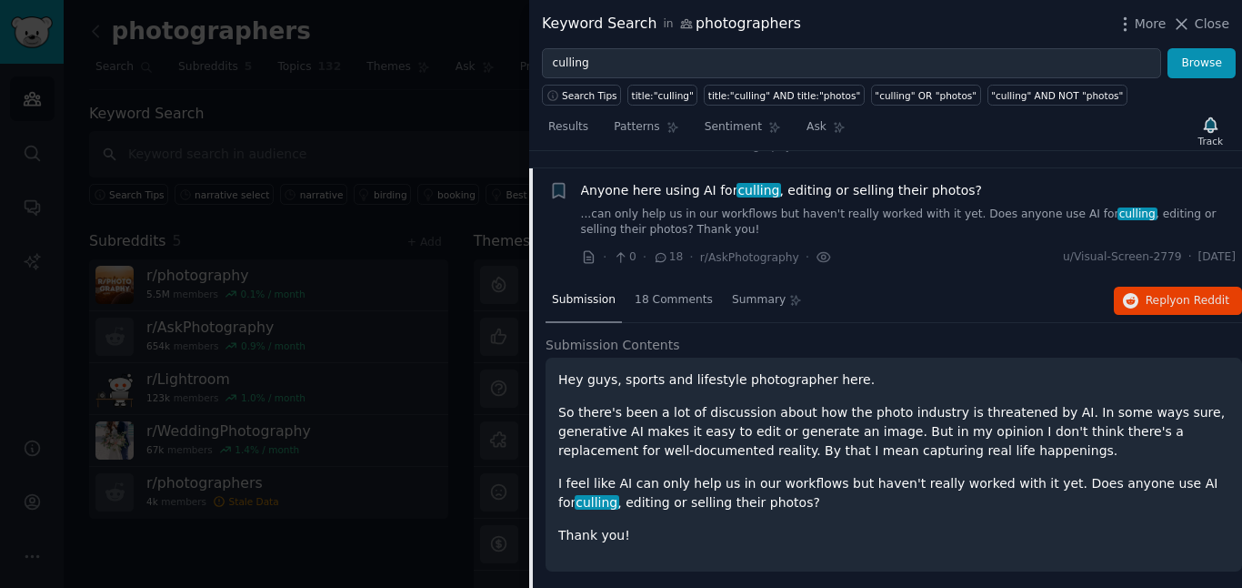
scroll to position [703, 0]
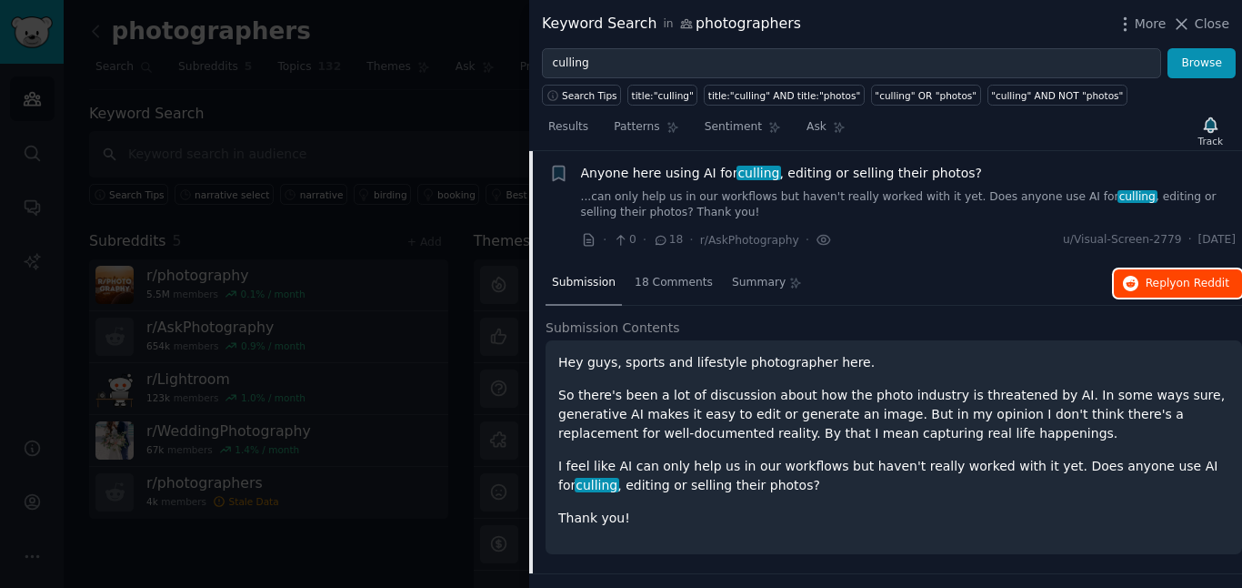
click at [1172, 289] on span "Reply on Reddit" at bounding box center [1188, 284] width 84 height 16
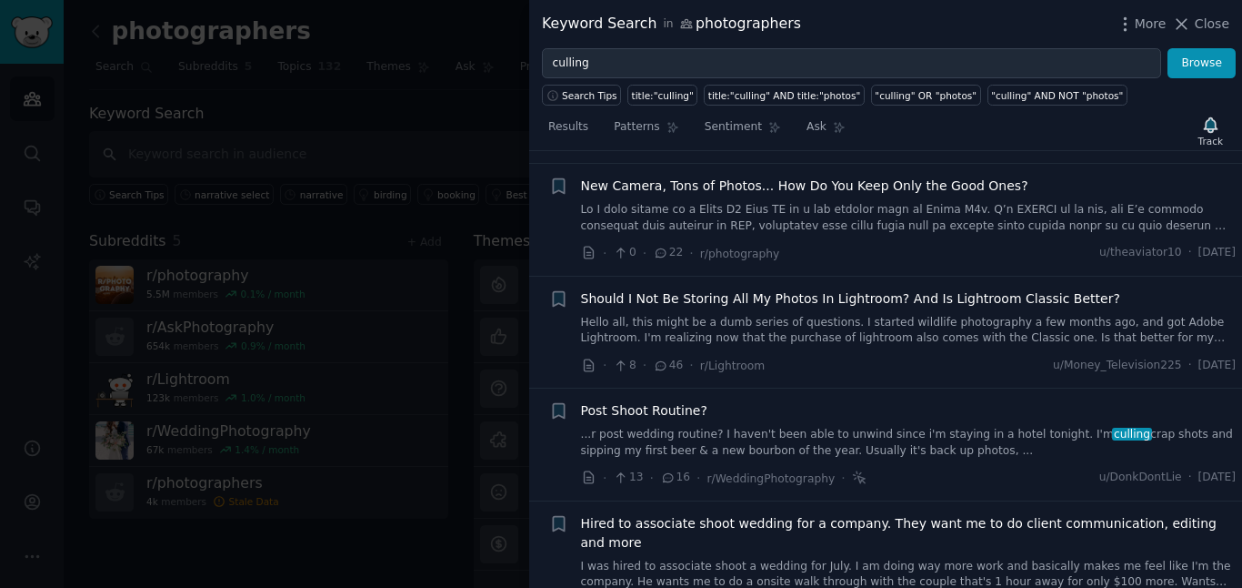
scroll to position [7202, 0]
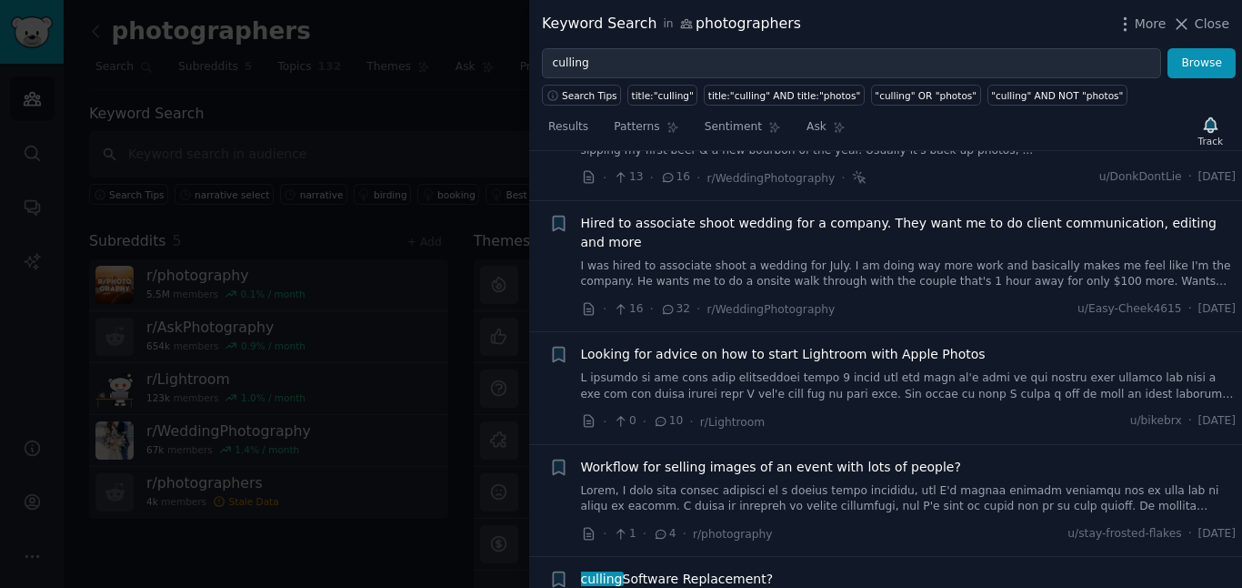
click at [427, 155] on div at bounding box center [621, 294] width 1242 height 588
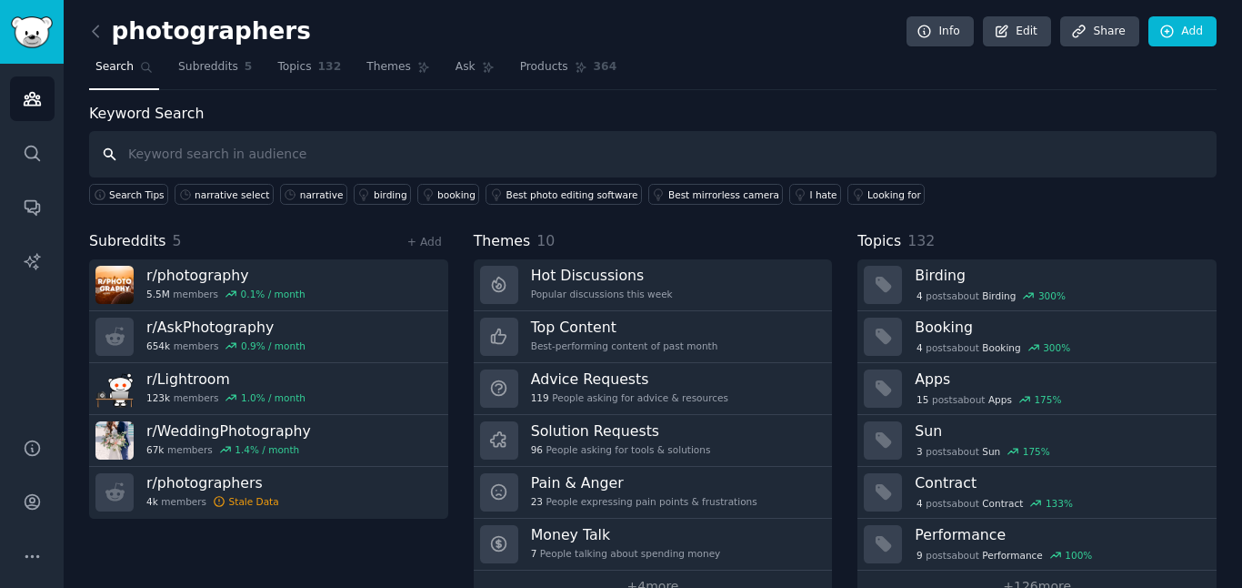
click at [555, 164] on input "text" at bounding box center [653, 154] width 1128 height 46
type input "cull"
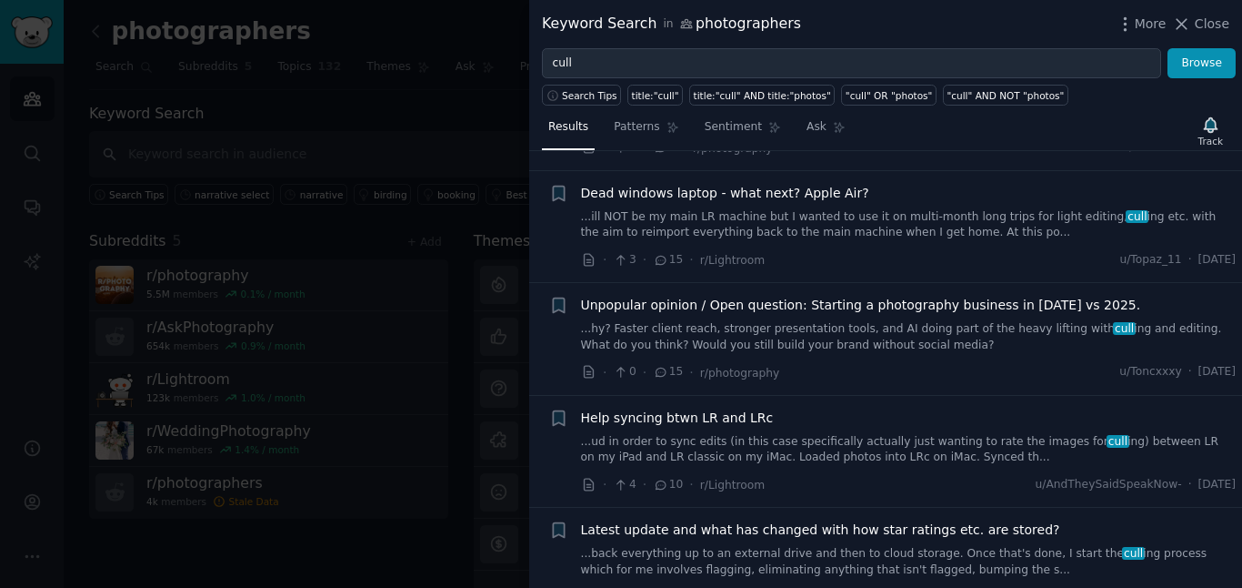
scroll to position [3425, 0]
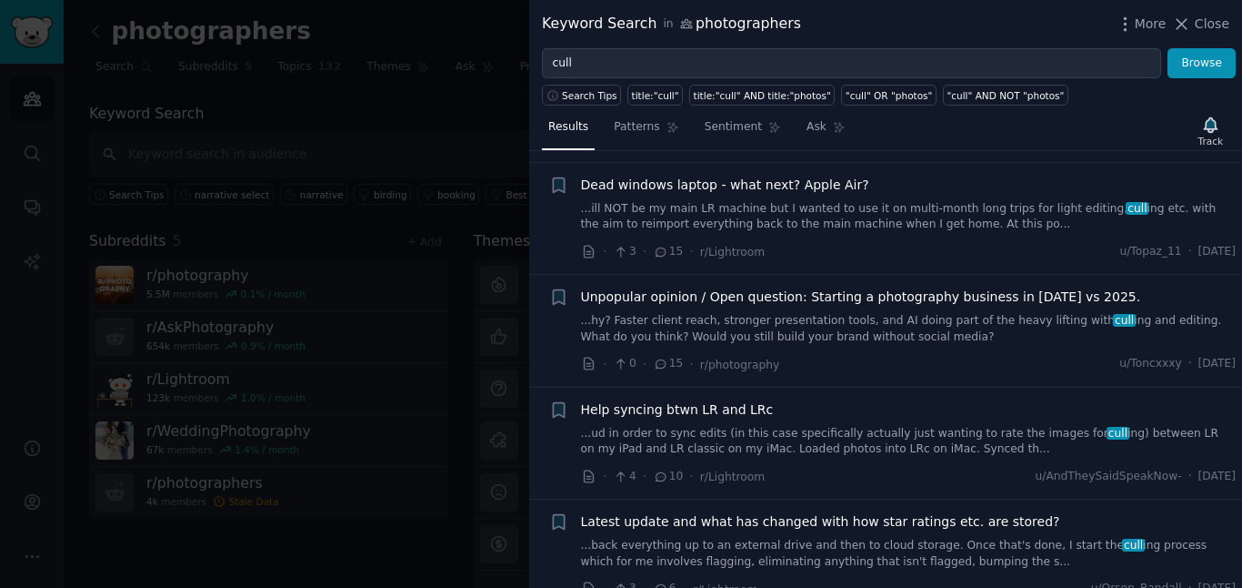
click at [849, 313] on link "...hy? Faster client reach, stronger presentation tools, and AI doing part of t…" at bounding box center [909, 329] width 656 height 32
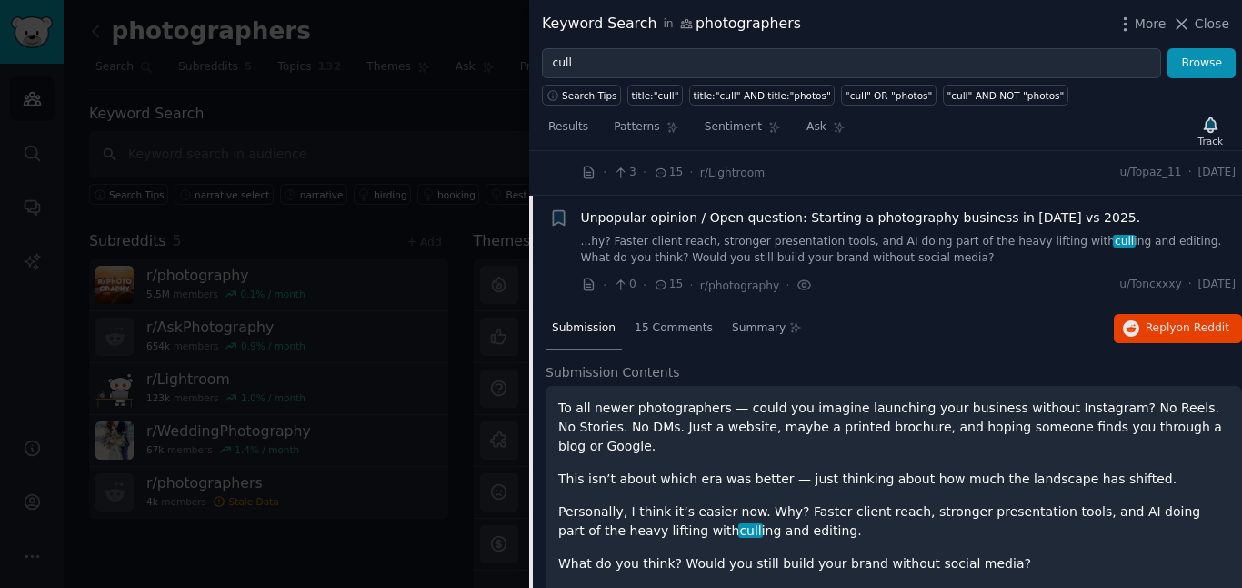
scroll to position [3530, 0]
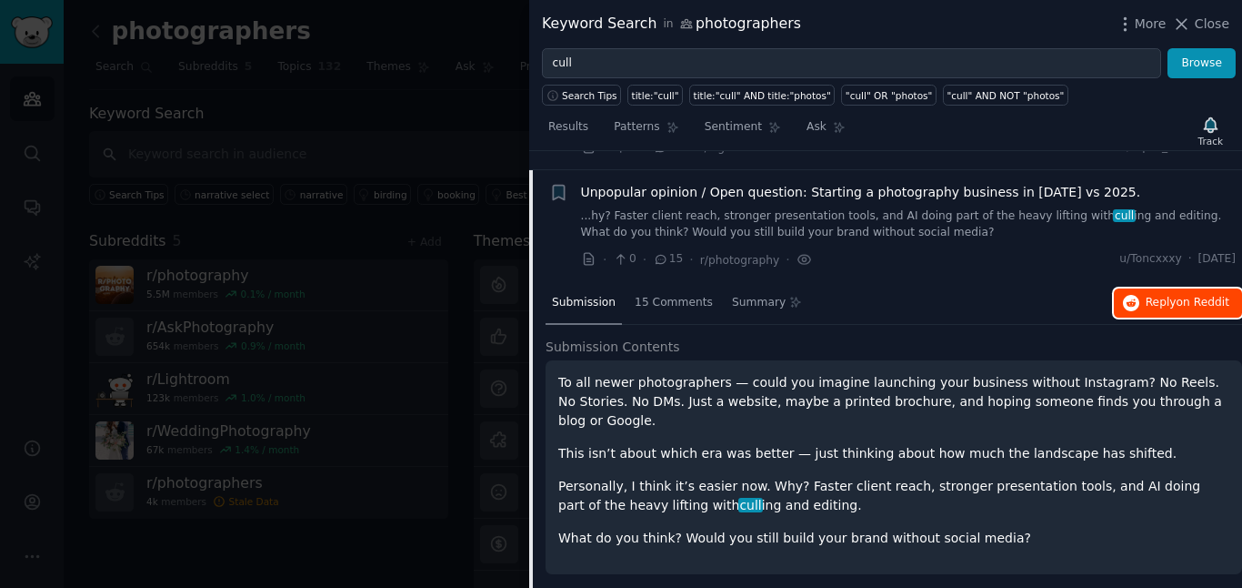
click at [1138, 288] on button "Reply on Reddit" at bounding box center [1178, 302] width 128 height 29
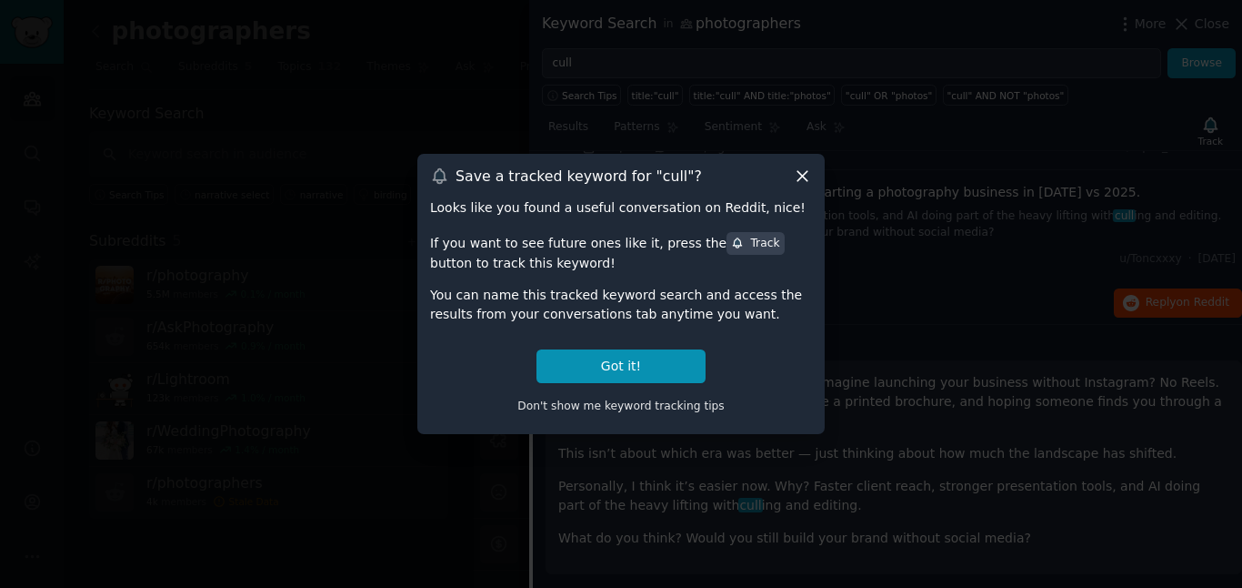
click at [799, 175] on icon at bounding box center [802, 175] width 19 height 19
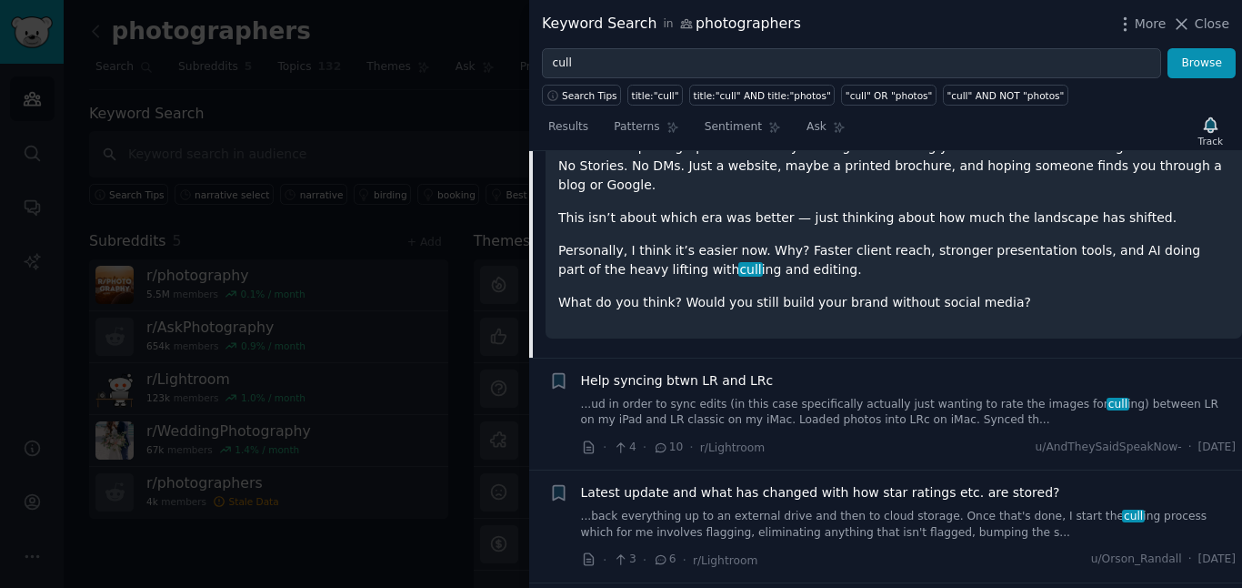
scroll to position [3779, 0]
